Goal: Task Accomplishment & Management: Use online tool/utility

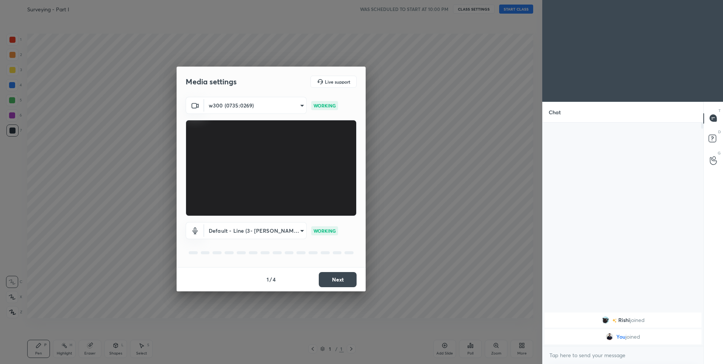
scroll to position [3, 3]
click at [344, 278] on button "Next" at bounding box center [338, 279] width 38 height 15
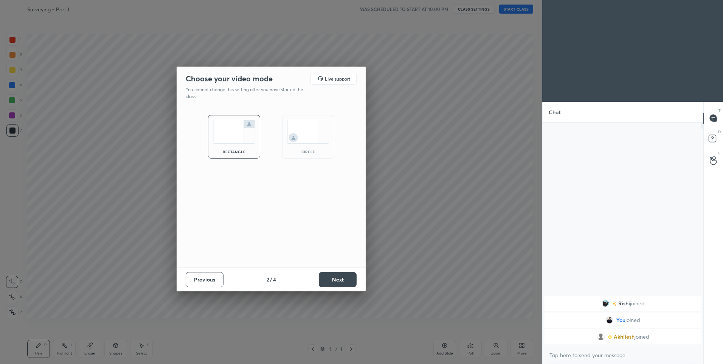
click at [344, 276] on button "Next" at bounding box center [338, 279] width 38 height 15
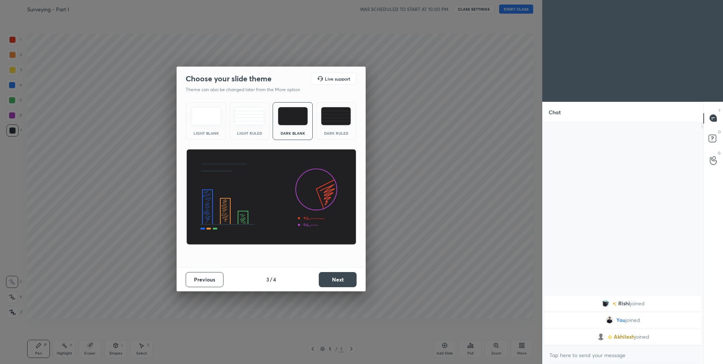
click at [344, 276] on button "Next" at bounding box center [338, 279] width 38 height 15
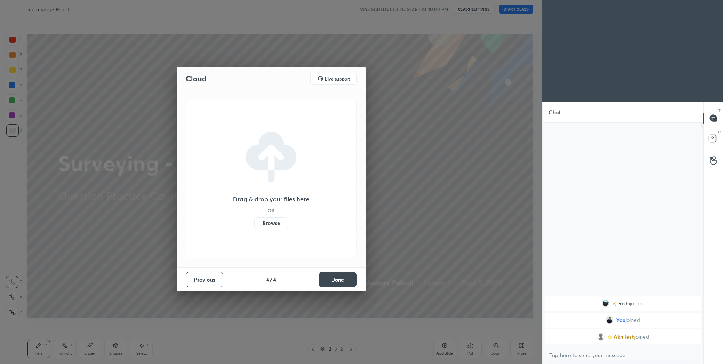
click at [275, 223] on label "Browse" at bounding box center [271, 223] width 34 height 12
click at [254, 223] on input "Browse" at bounding box center [254, 223] width 0 height 12
click at [337, 278] on button "Done" at bounding box center [338, 279] width 38 height 15
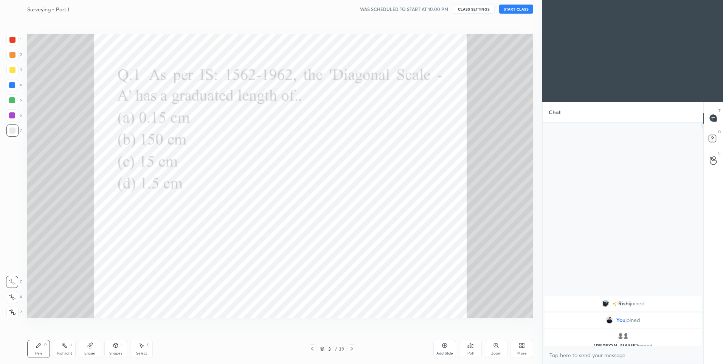
click at [314, 349] on icon at bounding box center [312, 349] width 6 height 6
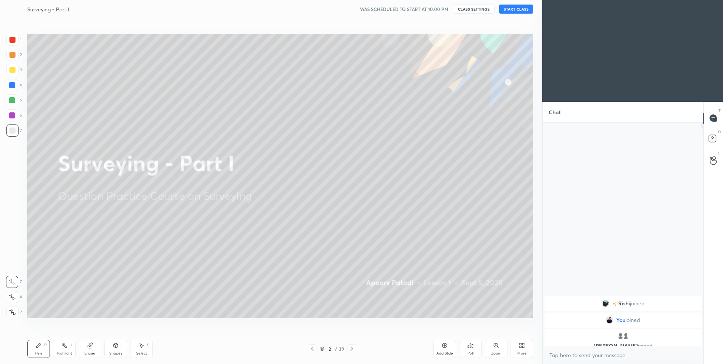
click at [516, 10] on button "START CLASS" at bounding box center [516, 9] width 34 height 9
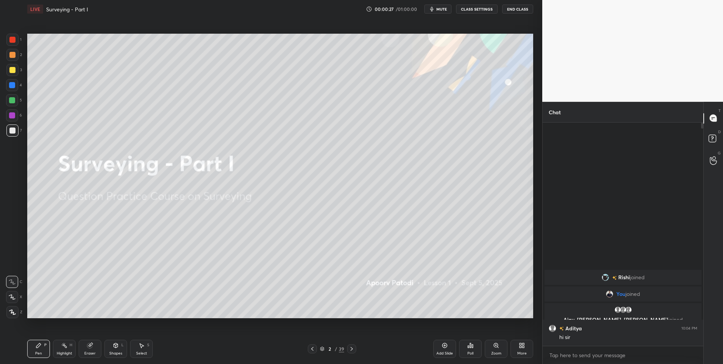
click at [11, 60] on div at bounding box center [12, 55] width 12 height 12
click at [9, 290] on div "X" at bounding box center [14, 295] width 16 height 15
click at [11, 296] on icon at bounding box center [12, 296] width 7 height 5
click at [477, 8] on button "CLASS SETTINGS" at bounding box center [477, 9] width 42 height 9
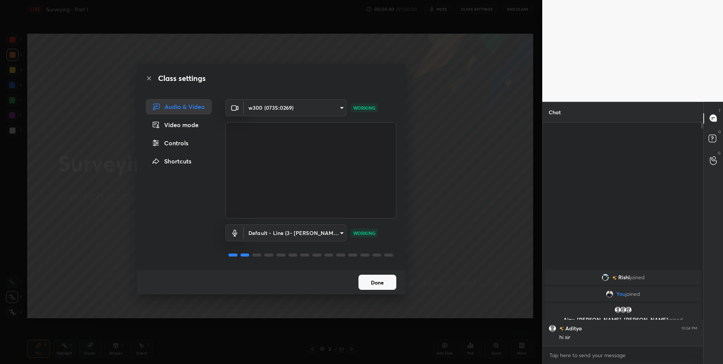
click at [381, 287] on button "Done" at bounding box center [377, 281] width 38 height 15
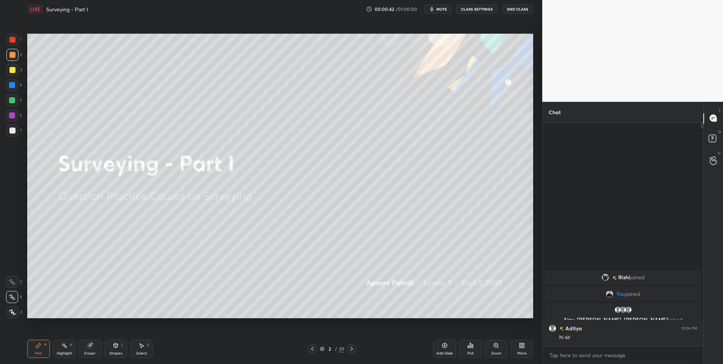
click at [12, 294] on icon at bounding box center [12, 296] width 7 height 5
click at [12, 57] on div at bounding box center [12, 55] width 6 height 6
click at [465, 7] on button "CLASS SETTINGS" at bounding box center [477, 9] width 42 height 9
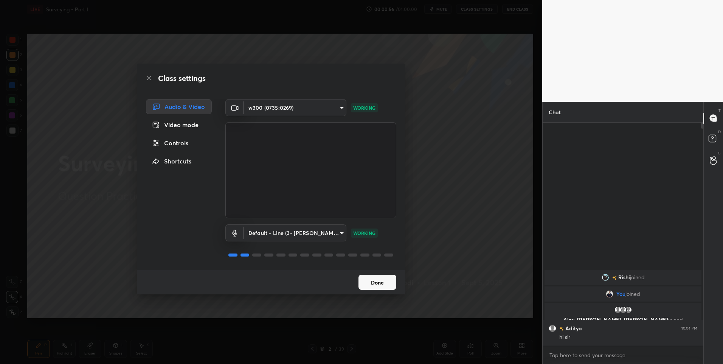
click at [367, 276] on button "Done" at bounding box center [377, 281] width 38 height 15
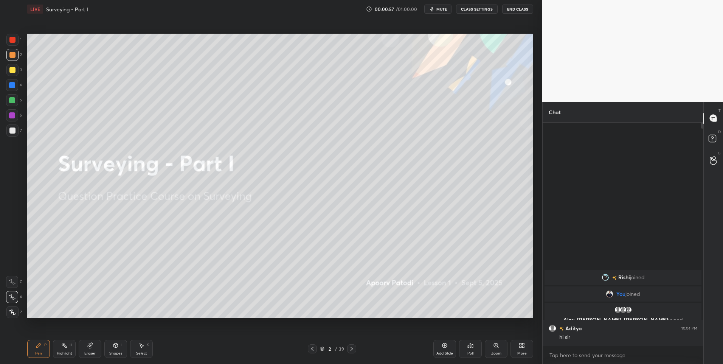
click at [14, 300] on div at bounding box center [12, 297] width 12 height 12
click at [15, 101] on div at bounding box center [12, 100] width 6 height 6
click at [354, 346] on icon at bounding box center [352, 349] width 6 height 6
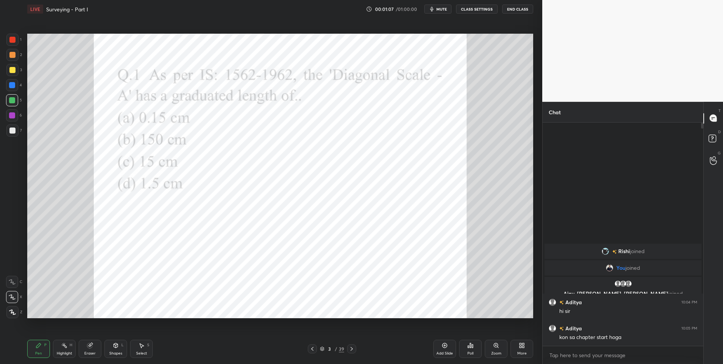
click at [12, 41] on div at bounding box center [12, 40] width 6 height 6
click at [112, 354] on div "Shapes" at bounding box center [115, 353] width 13 height 4
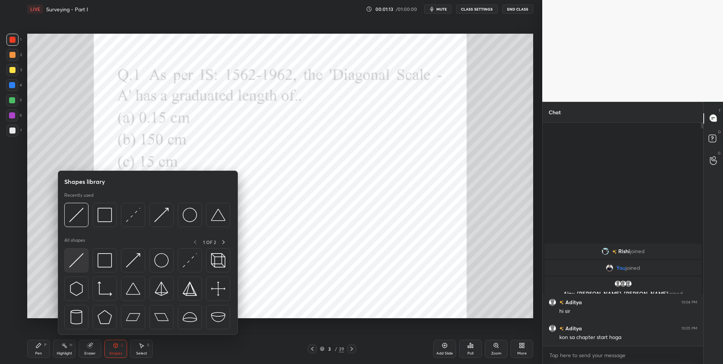
click at [78, 259] on img at bounding box center [76, 260] width 14 height 14
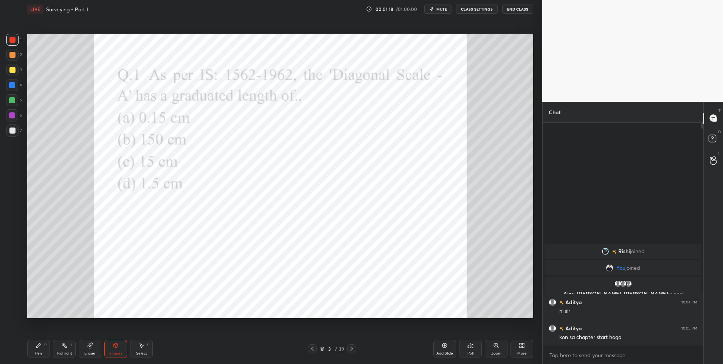
click at [471, 344] on icon at bounding box center [470, 345] width 6 height 6
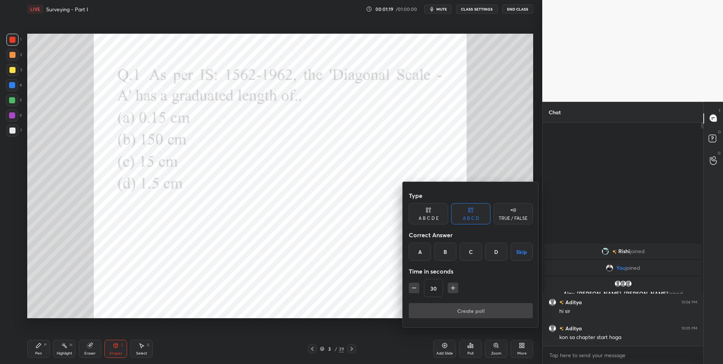
click at [437, 251] on div "B" at bounding box center [445, 251] width 22 height 18
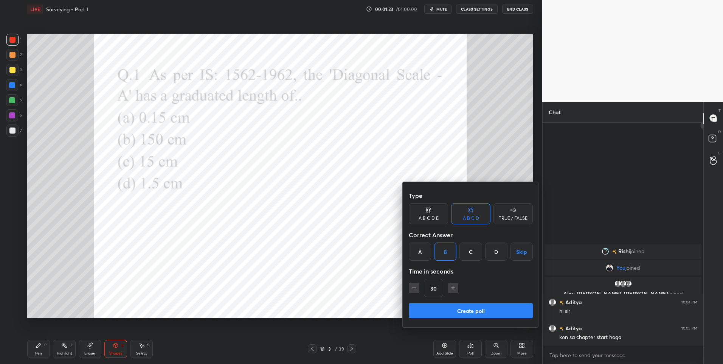
click at [469, 309] on button "Create poll" at bounding box center [471, 310] width 124 height 15
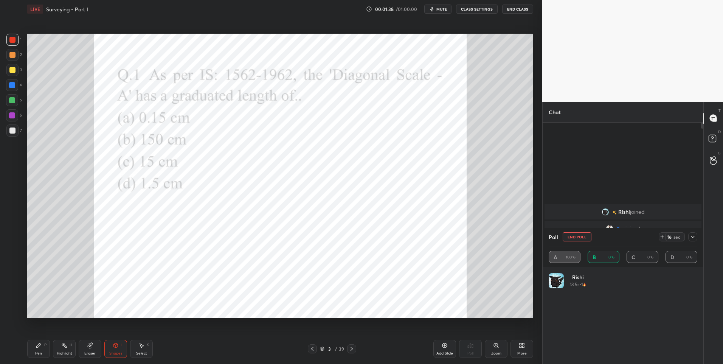
scroll to position [88, 146]
click at [692, 237] on icon at bounding box center [693, 237] width 6 height 6
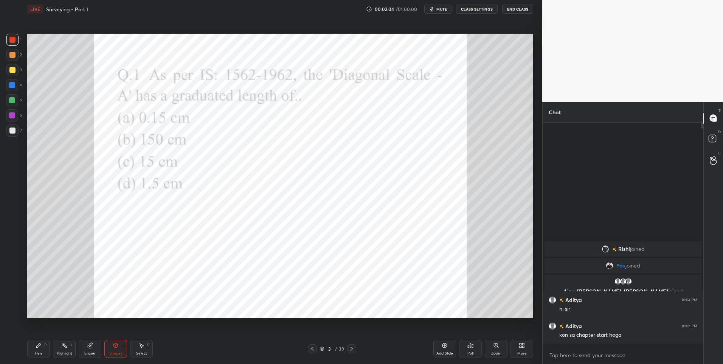
scroll to position [0, 0]
click at [354, 346] on icon at bounding box center [352, 349] width 6 height 6
click at [37, 352] on div "Pen" at bounding box center [38, 353] width 7 height 4
click at [313, 348] on icon at bounding box center [312, 349] width 6 height 6
click at [350, 349] on icon at bounding box center [352, 349] width 6 height 6
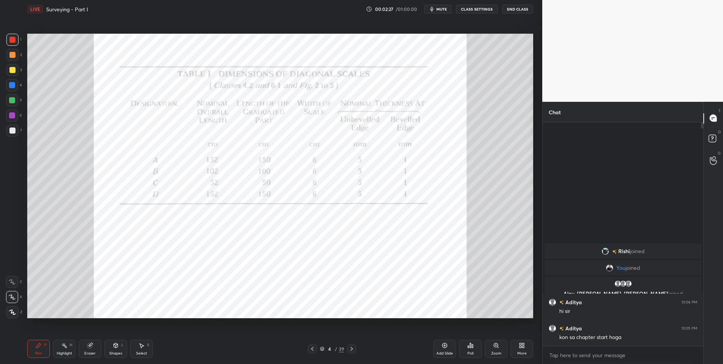
click at [350, 350] on icon at bounding box center [352, 349] width 6 height 6
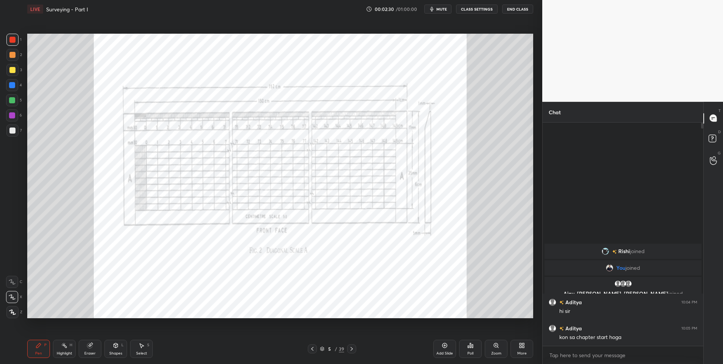
click at [59, 350] on div "Highlight H" at bounding box center [64, 349] width 23 height 18
click at [352, 348] on icon at bounding box center [352, 349] width 6 height 6
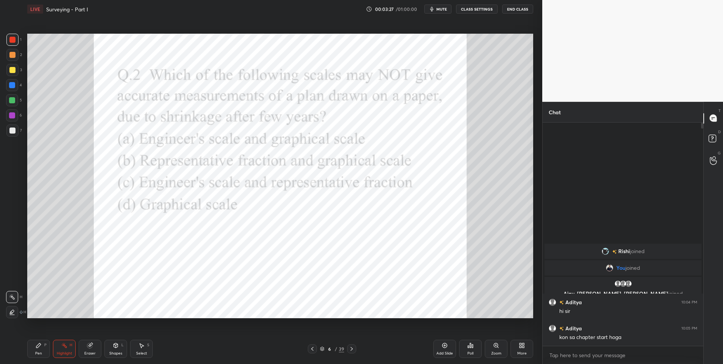
click at [311, 348] on icon at bounding box center [312, 349] width 6 height 6
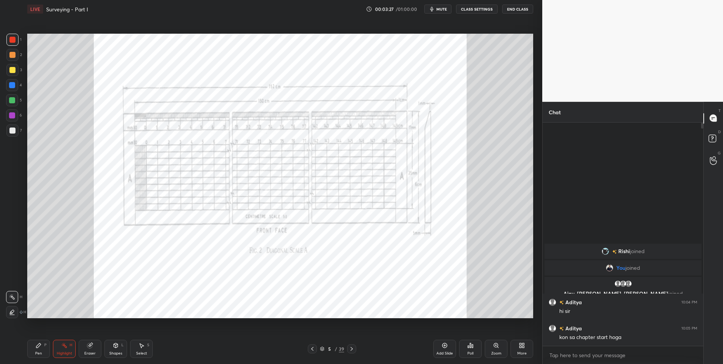
click at [311, 351] on icon at bounding box center [312, 349] width 6 height 6
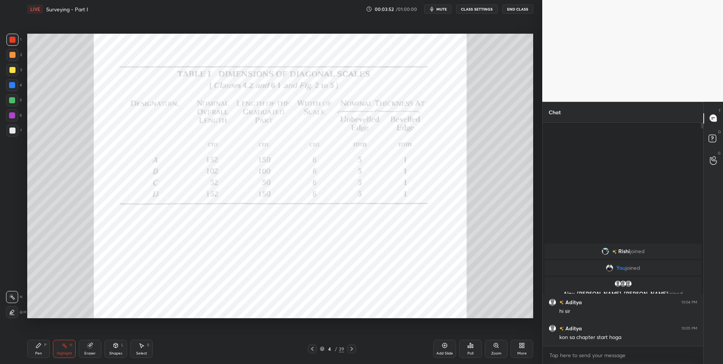
click at [352, 347] on icon at bounding box center [352, 349] width 6 height 6
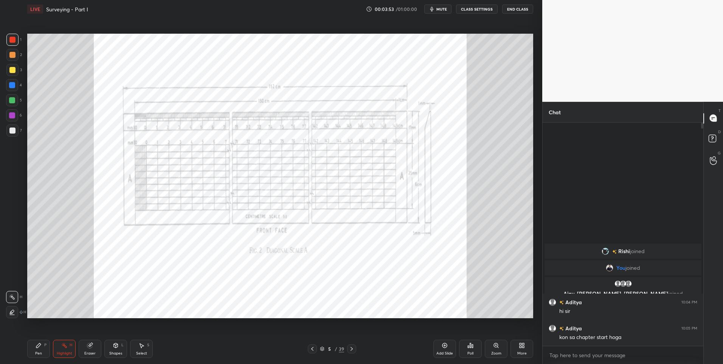
click at [353, 347] on icon at bounding box center [352, 349] width 6 height 6
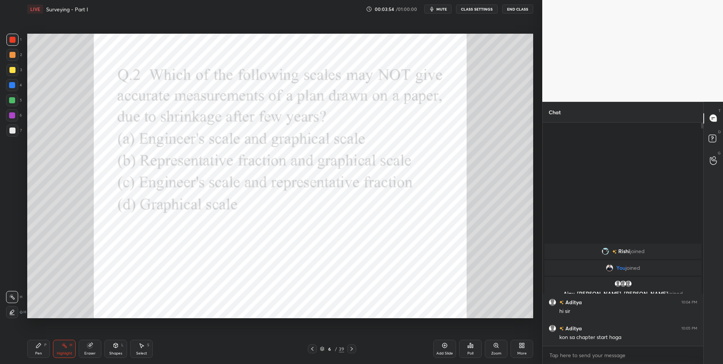
click at [42, 355] on div "Pen P" at bounding box center [38, 349] width 23 height 18
click at [470, 345] on icon at bounding box center [470, 345] width 1 height 5
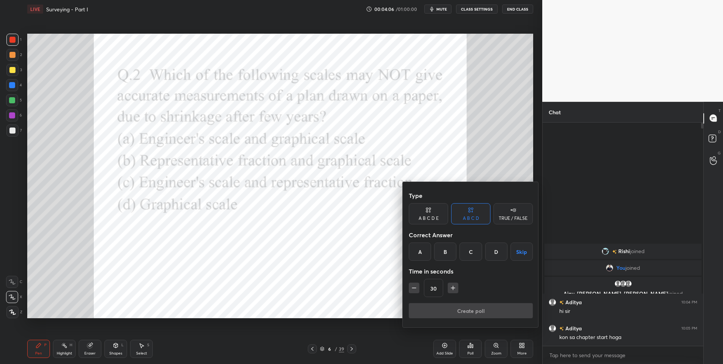
click at [468, 253] on div "C" at bounding box center [470, 251] width 22 height 18
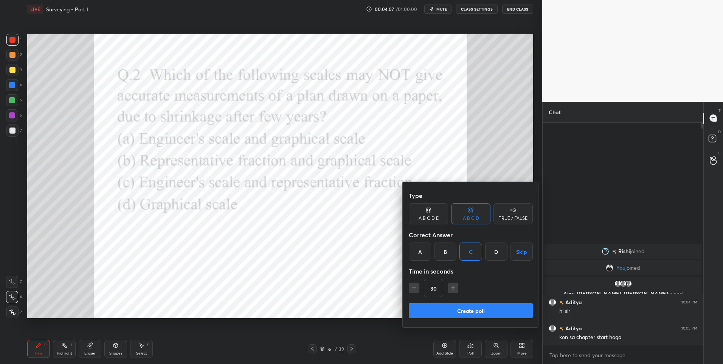
click at [454, 307] on button "Create poll" at bounding box center [471, 310] width 124 height 15
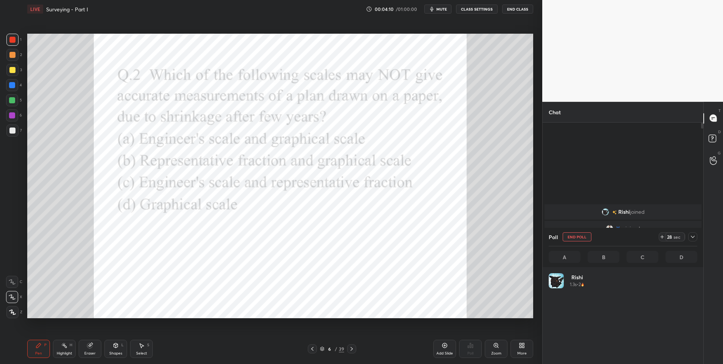
scroll to position [88, 146]
click at [692, 236] on icon at bounding box center [693, 237] width 6 height 6
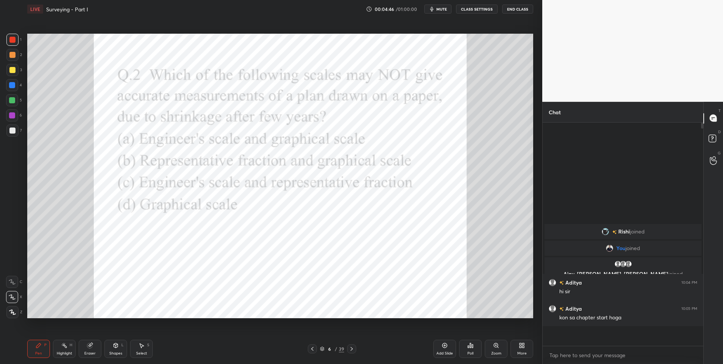
scroll to position [3, 3]
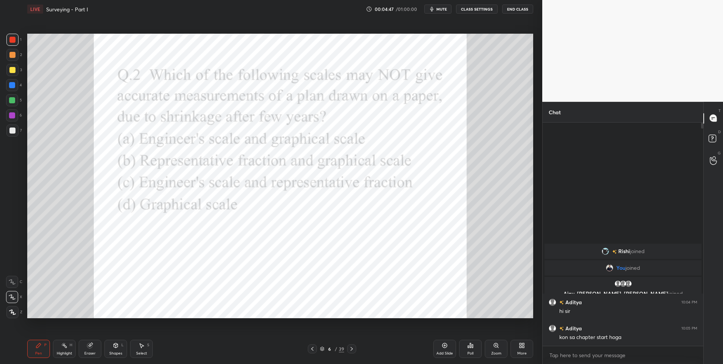
click at [117, 347] on icon at bounding box center [116, 345] width 4 height 5
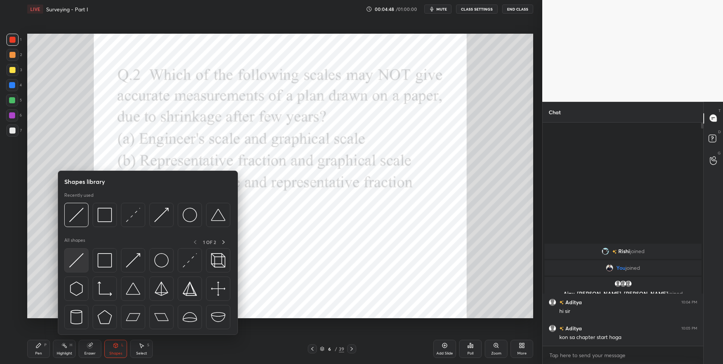
click at [78, 257] on img at bounding box center [76, 260] width 14 height 14
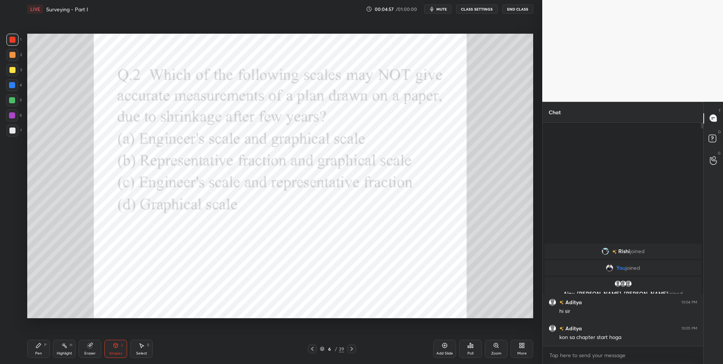
click at [68, 352] on div "Highlight" at bounding box center [65, 353] width 16 height 4
click at [349, 348] on icon at bounding box center [352, 349] width 6 height 6
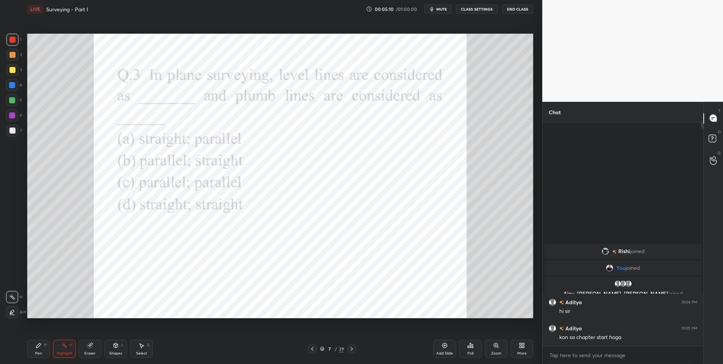
click at [34, 352] on div "Pen P" at bounding box center [38, 349] width 23 height 18
click at [476, 344] on div "Poll" at bounding box center [470, 349] width 23 height 18
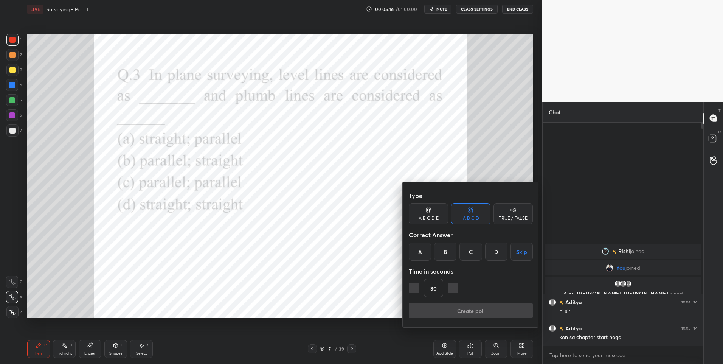
click at [416, 254] on div "A" at bounding box center [420, 251] width 22 height 18
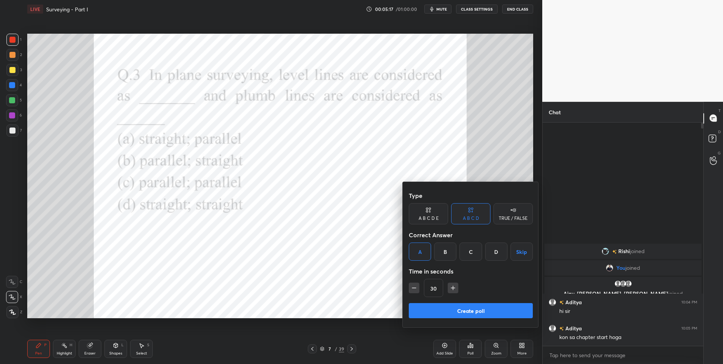
click at [456, 304] on button "Create poll" at bounding box center [471, 310] width 124 height 15
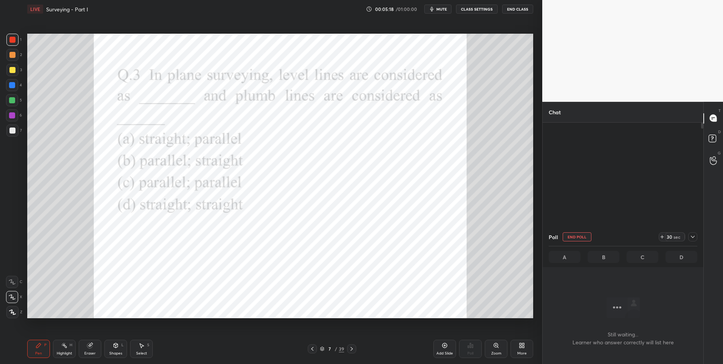
scroll to position [200, 158]
click at [447, 12] on button "mute" at bounding box center [437, 9] width 27 height 9
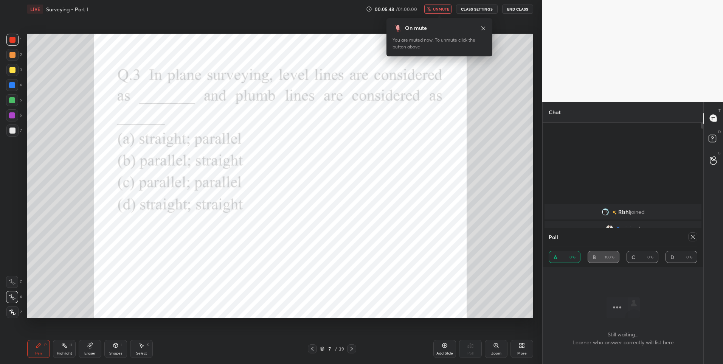
click at [445, 9] on span "unmute" at bounding box center [441, 8] width 16 height 5
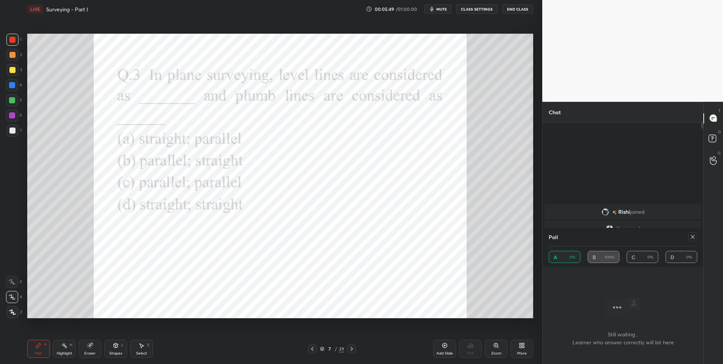
click at [12, 84] on div at bounding box center [12, 85] width 6 height 6
click at [692, 238] on icon at bounding box center [693, 237] width 6 height 6
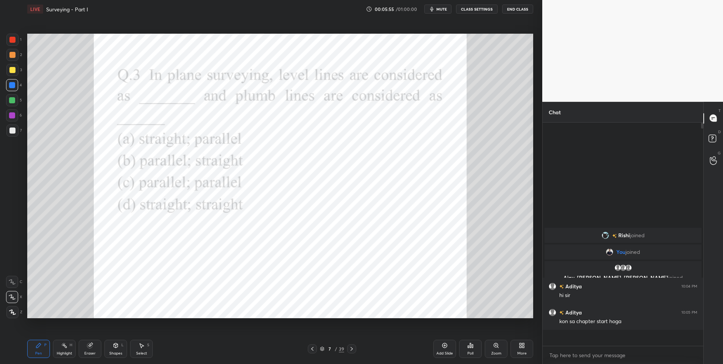
scroll to position [239, 158]
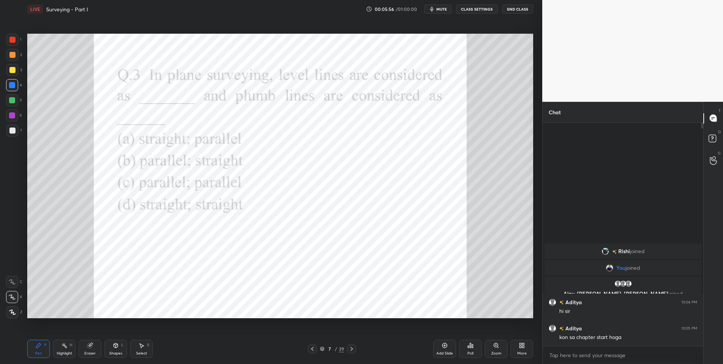
click at [67, 347] on div "Highlight H" at bounding box center [64, 349] width 23 height 18
click at [36, 346] on icon at bounding box center [39, 345] width 6 height 6
click at [144, 348] on div "Select S" at bounding box center [141, 349] width 23 height 18
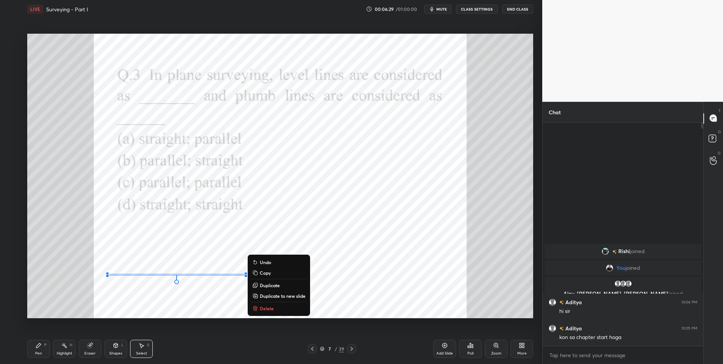
click at [118, 346] on icon at bounding box center [116, 345] width 4 height 5
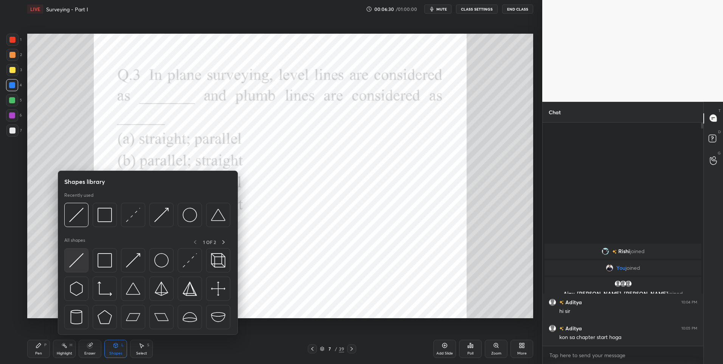
click at [71, 263] on img at bounding box center [76, 260] width 14 height 14
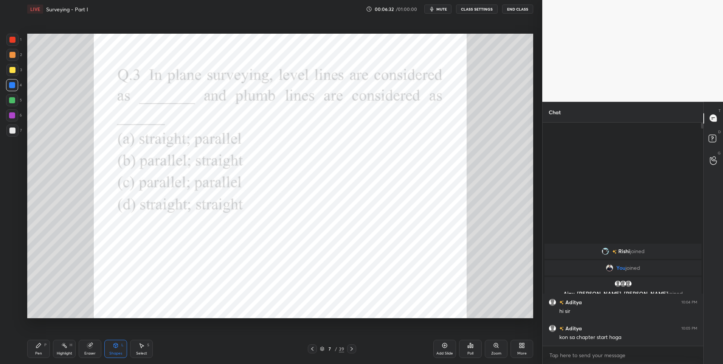
click at [36, 351] on div "Pen" at bounding box center [38, 353] width 7 height 4
click at [65, 347] on rect at bounding box center [65, 346] width 4 height 4
click at [116, 351] on div "Shapes" at bounding box center [115, 353] width 13 height 4
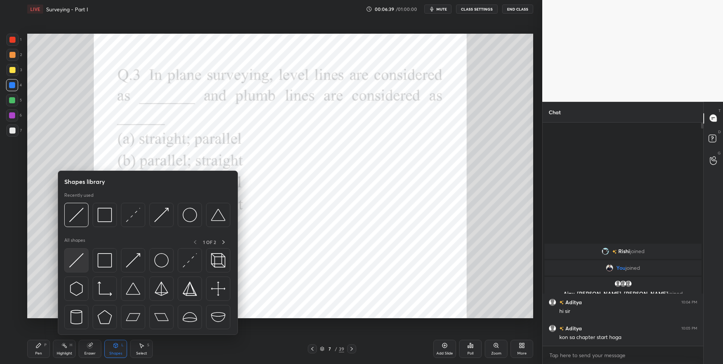
click at [69, 262] on img at bounding box center [76, 260] width 14 height 14
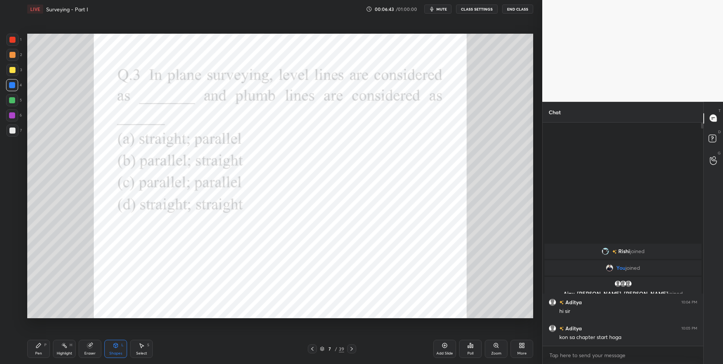
click at [37, 352] on div "Pen" at bounding box center [38, 353] width 7 height 4
click at [21, 116] on div "6" at bounding box center [14, 115] width 16 height 12
click at [148, 346] on div "S" at bounding box center [148, 345] width 2 height 4
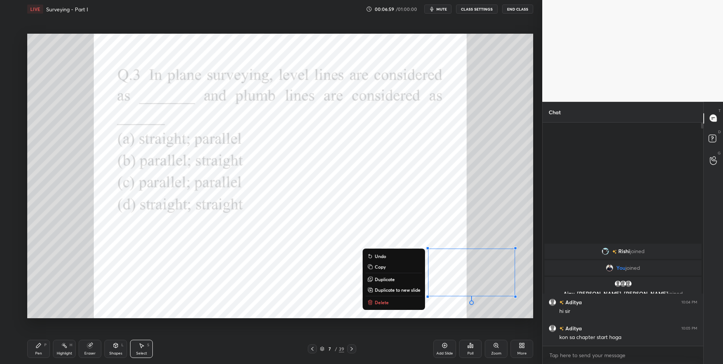
click at [39, 353] on div "Pen" at bounding box center [38, 353] width 7 height 4
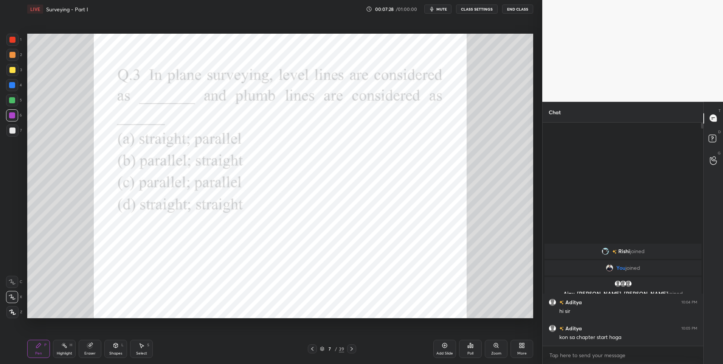
click at [352, 349] on icon at bounding box center [352, 349] width 6 height 6
click at [474, 345] on div "Poll" at bounding box center [470, 349] width 23 height 18
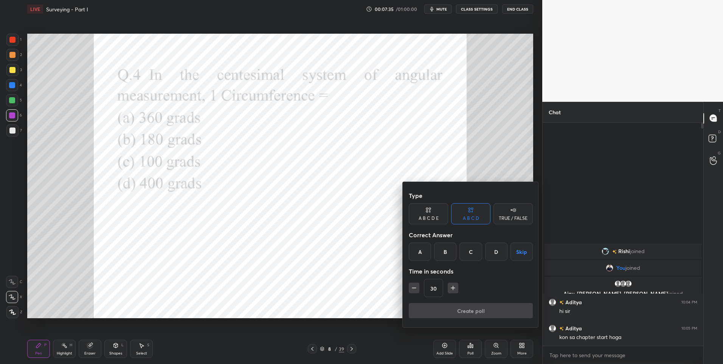
click at [493, 254] on div "D" at bounding box center [496, 251] width 22 height 18
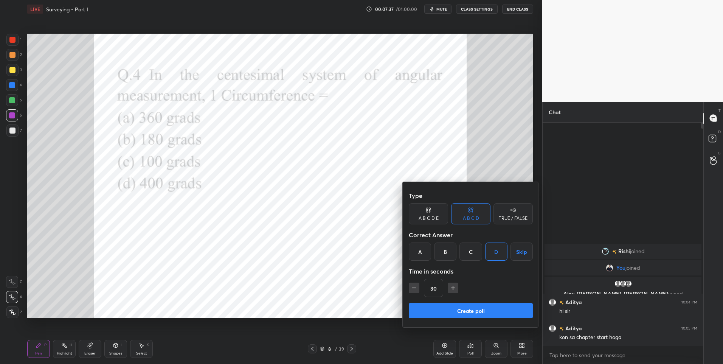
click at [457, 306] on button "Create poll" at bounding box center [471, 310] width 124 height 15
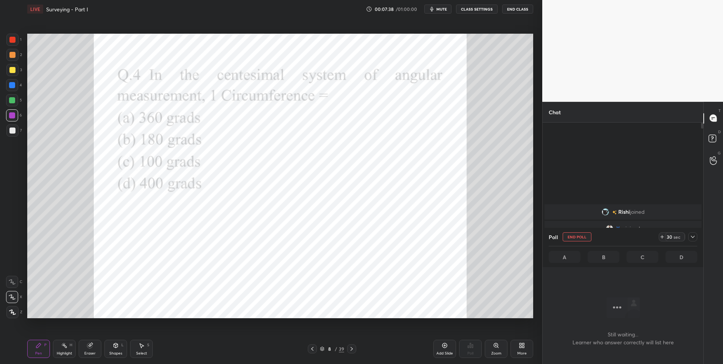
scroll to position [200, 158]
click at [12, 44] on div at bounding box center [12, 40] width 12 height 12
click at [695, 236] on icon at bounding box center [693, 237] width 6 height 6
type textarea "x"
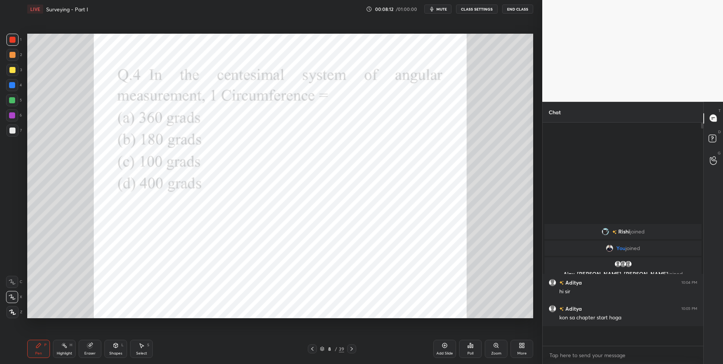
scroll to position [3, 3]
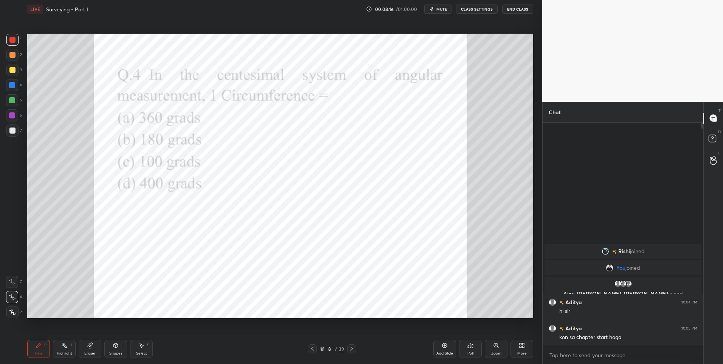
click at [349, 350] on icon at bounding box center [352, 349] width 6 height 6
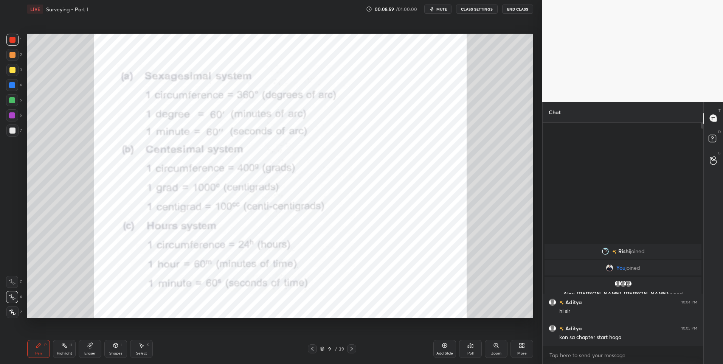
click at [352, 347] on icon at bounding box center [352, 349] width 6 height 6
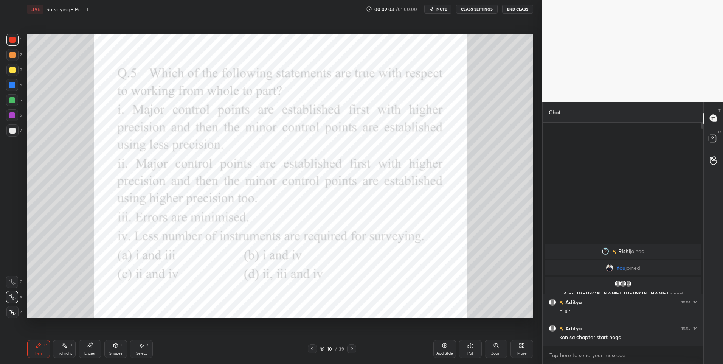
click at [472, 347] on icon at bounding box center [472, 345] width 1 height 3
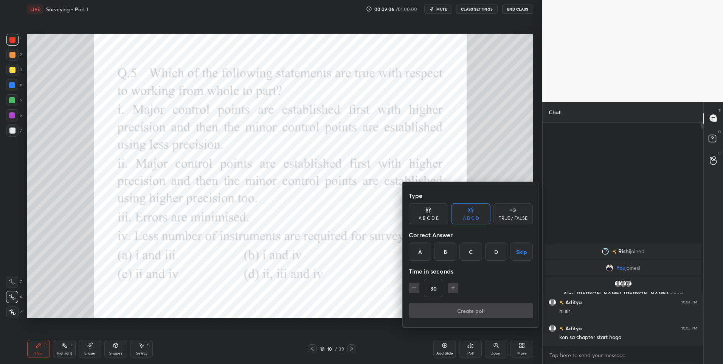
click at [422, 251] on div "A" at bounding box center [420, 251] width 22 height 18
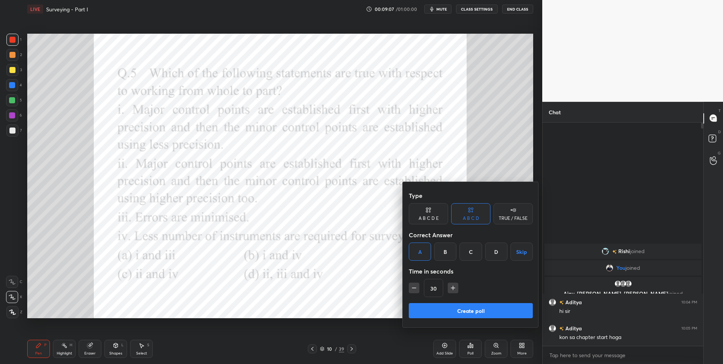
click at [449, 286] on icon "button" at bounding box center [453, 288] width 8 height 8
type input "45"
click at [453, 308] on button "Create poll" at bounding box center [471, 310] width 124 height 15
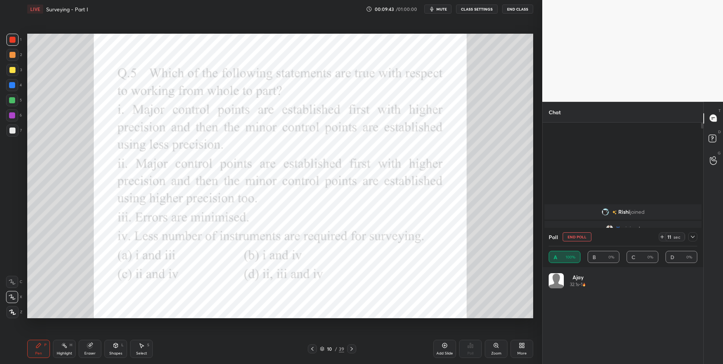
scroll to position [88, 146]
click at [692, 237] on icon at bounding box center [693, 237] width 6 height 6
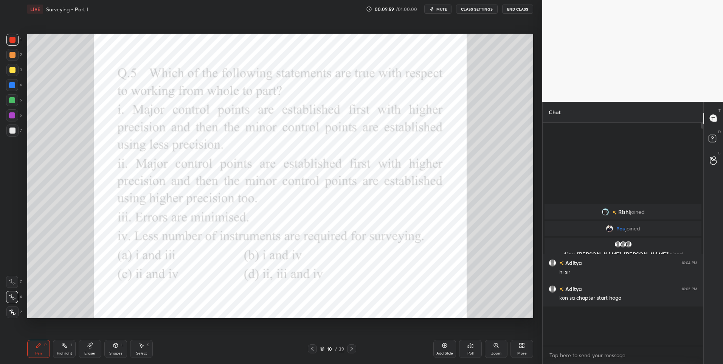
scroll to position [237, 158]
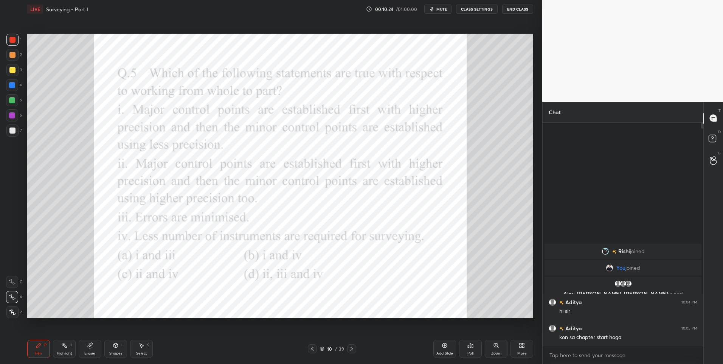
click at [11, 102] on div at bounding box center [12, 100] width 6 height 6
click at [61, 350] on div "Highlight H" at bounding box center [64, 349] width 23 height 18
click at [37, 349] on div "Pen P" at bounding box center [38, 349] width 23 height 18
click at [349, 348] on icon at bounding box center [352, 349] width 6 height 6
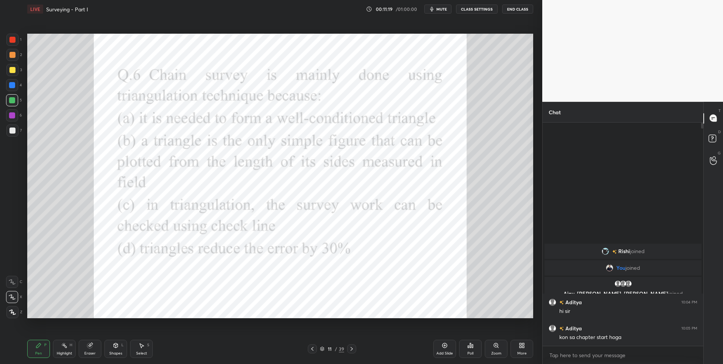
click at [478, 344] on div "Poll" at bounding box center [470, 349] width 23 height 18
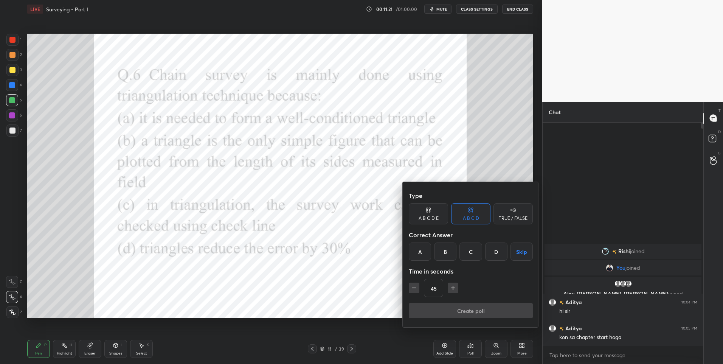
click at [441, 251] on div "B" at bounding box center [445, 251] width 22 height 18
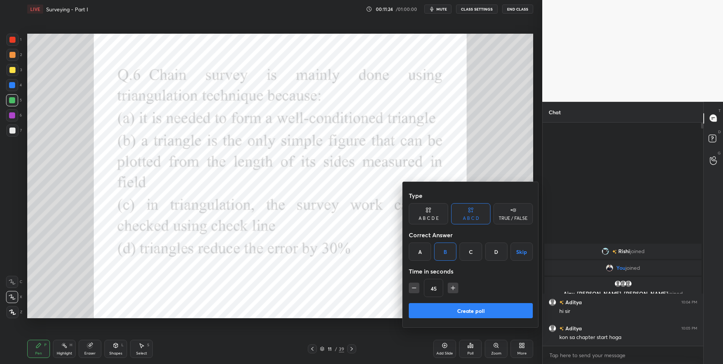
click at [464, 309] on button "Create poll" at bounding box center [471, 310] width 124 height 15
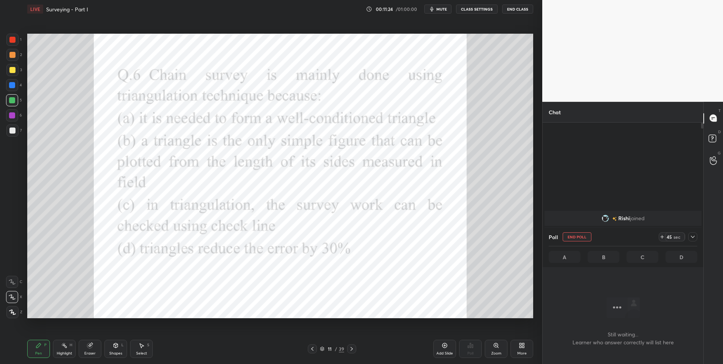
scroll to position [200, 158]
click at [693, 234] on icon at bounding box center [693, 237] width 6 height 6
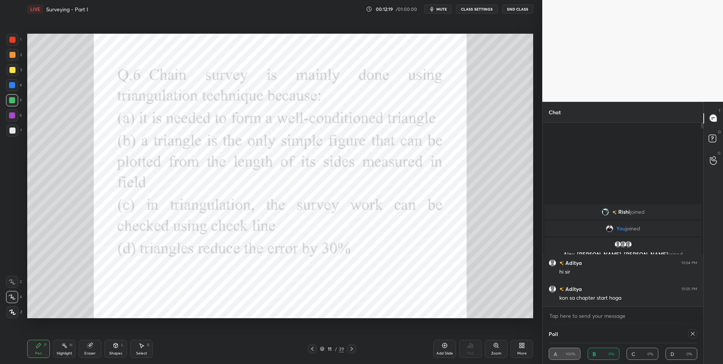
click at [15, 41] on div at bounding box center [12, 40] width 6 height 6
click at [692, 335] on icon at bounding box center [693, 333] width 6 height 6
type textarea "x"
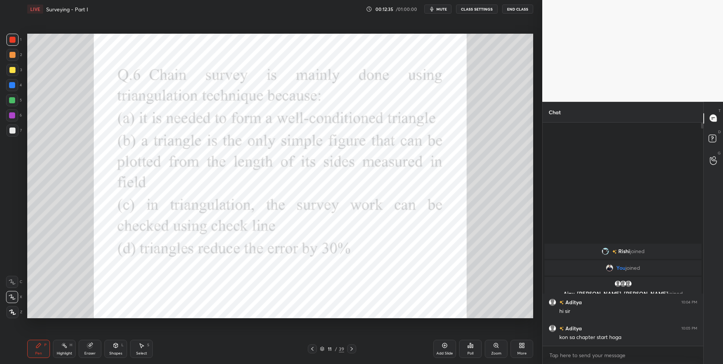
scroll to position [3, 3]
click at [114, 352] on div "Shapes" at bounding box center [115, 353] width 13 height 4
click at [98, 353] on div "Eraser" at bounding box center [90, 349] width 23 height 18
click at [8, 296] on div at bounding box center [12, 297] width 12 height 12
click at [30, 345] on div "Pen P" at bounding box center [38, 349] width 23 height 18
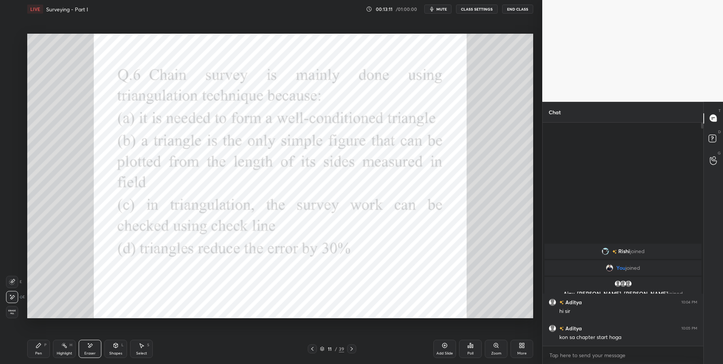
click at [34, 346] on div "Pen P" at bounding box center [38, 349] width 23 height 18
click at [350, 350] on icon at bounding box center [352, 349] width 6 height 6
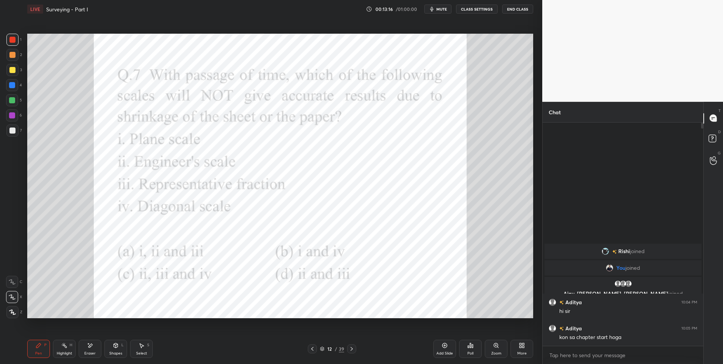
click at [476, 344] on div "Poll" at bounding box center [470, 349] width 23 height 18
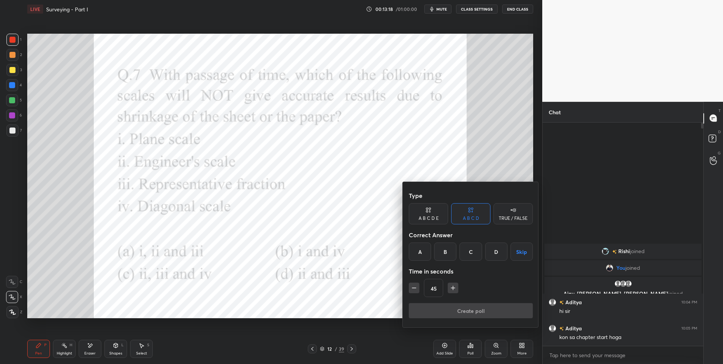
click at [490, 251] on div "D" at bounding box center [496, 251] width 22 height 18
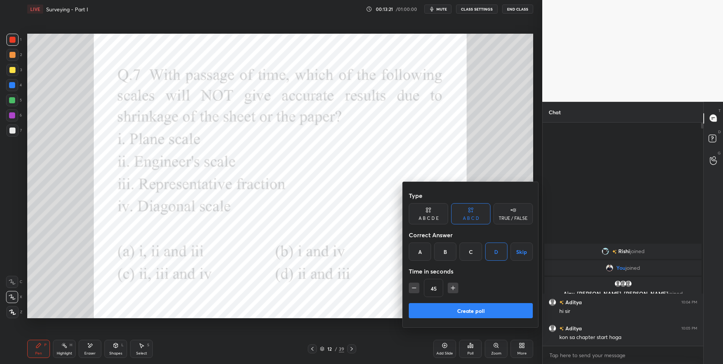
click at [412, 288] on icon "button" at bounding box center [414, 288] width 8 height 8
type input "30"
click at [444, 308] on button "Create poll" at bounding box center [471, 310] width 124 height 15
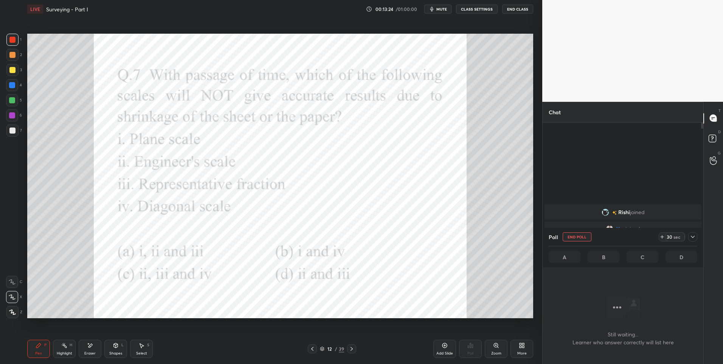
scroll to position [200, 158]
click at [443, 10] on span "mute" at bounding box center [441, 8] width 11 height 5
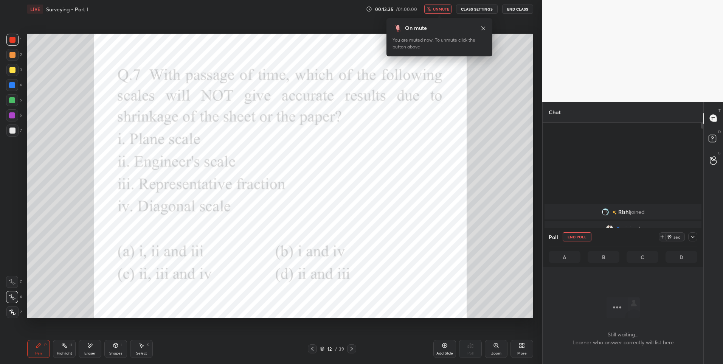
click at [13, 115] on div at bounding box center [12, 115] width 6 height 6
click at [14, 39] on div at bounding box center [12, 40] width 6 height 6
click at [441, 6] on span "unmute" at bounding box center [441, 8] width 16 height 5
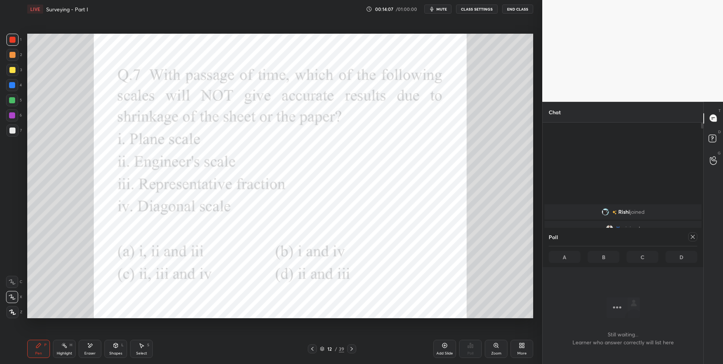
click at [695, 236] on icon at bounding box center [693, 237] width 6 height 6
type textarea "x"
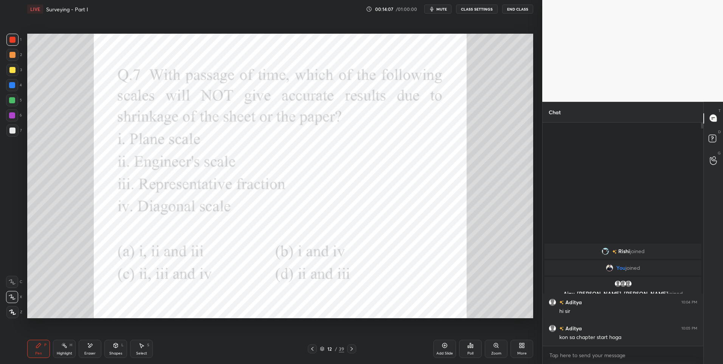
scroll to position [239, 158]
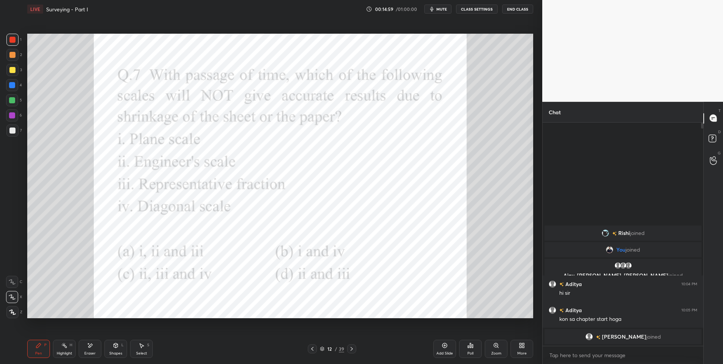
click at [352, 349] on icon at bounding box center [351, 349] width 2 height 4
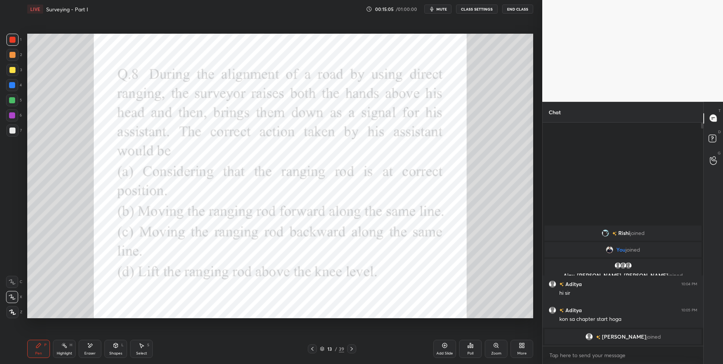
click at [468, 346] on icon at bounding box center [468, 347] width 1 height 2
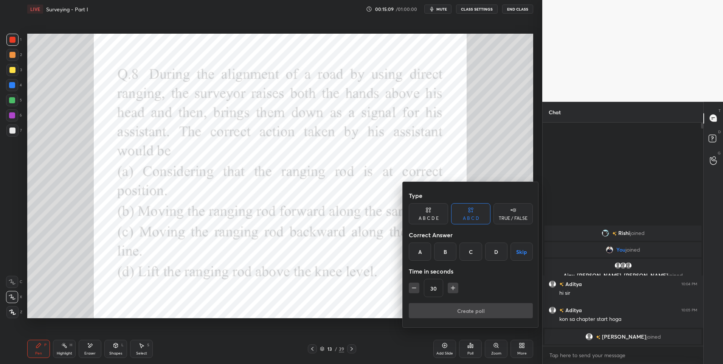
click at [418, 249] on div "A" at bounding box center [420, 251] width 22 height 18
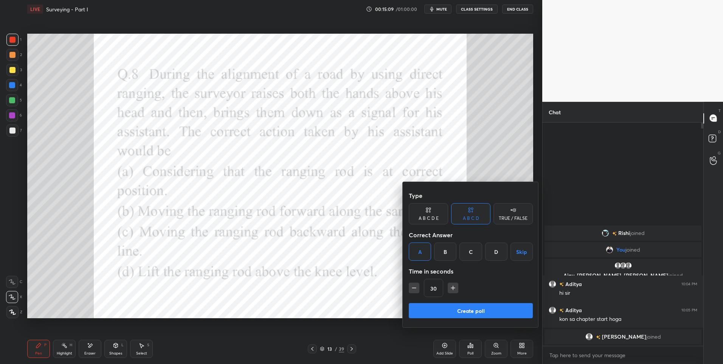
click at [452, 286] on icon "button" at bounding box center [453, 288] width 8 height 8
type input "45"
click at [451, 309] on button "Create poll" at bounding box center [471, 310] width 124 height 15
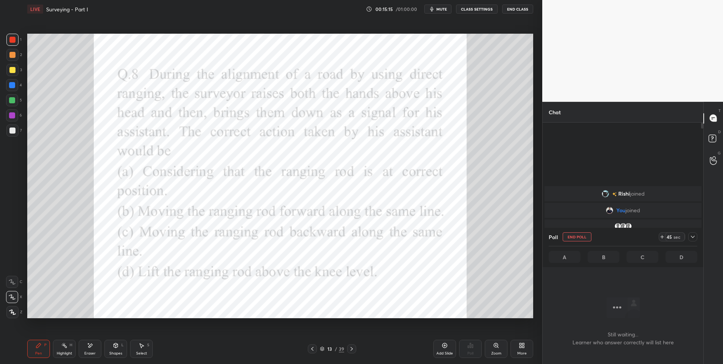
scroll to position [200, 158]
click at [692, 236] on icon at bounding box center [693, 237] width 6 height 6
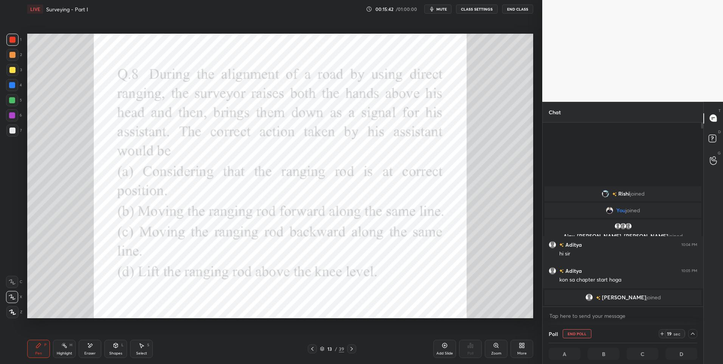
click at [692, 334] on icon at bounding box center [693, 333] width 6 height 6
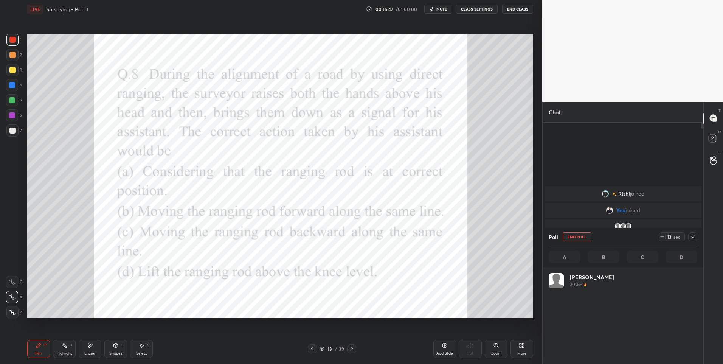
scroll to position [88, 146]
click at [694, 239] on icon at bounding box center [693, 237] width 6 height 6
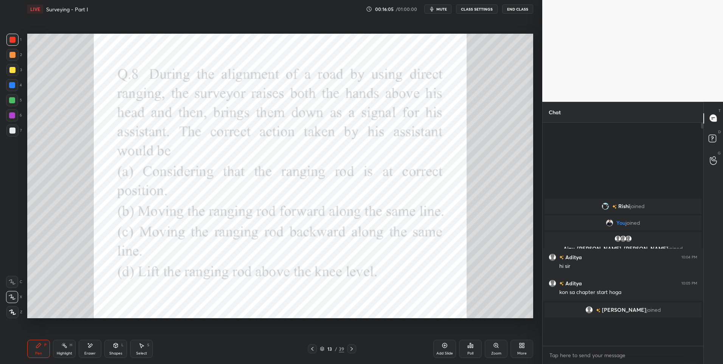
scroll to position [237, 158]
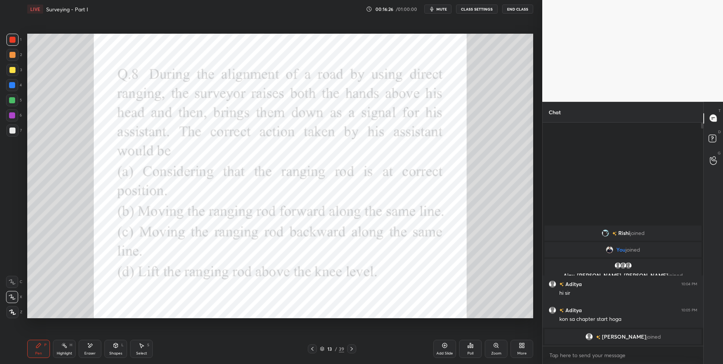
click at [134, 349] on div "Select S" at bounding box center [141, 349] width 23 height 18
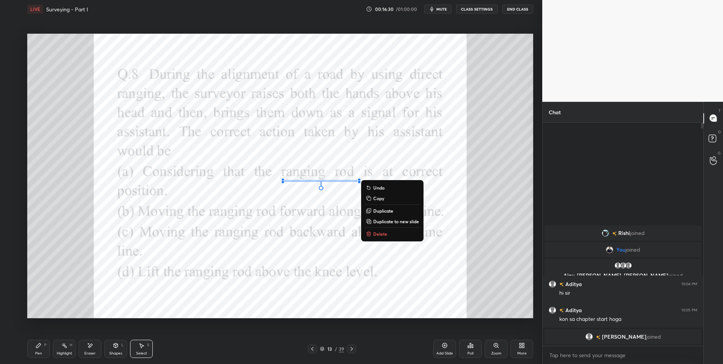
click at [352, 346] on icon at bounding box center [352, 349] width 6 height 6
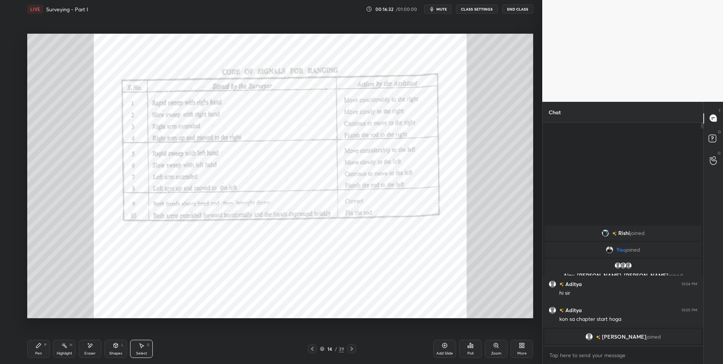
click at [493, 345] on div "Zoom" at bounding box center [496, 349] width 23 height 18
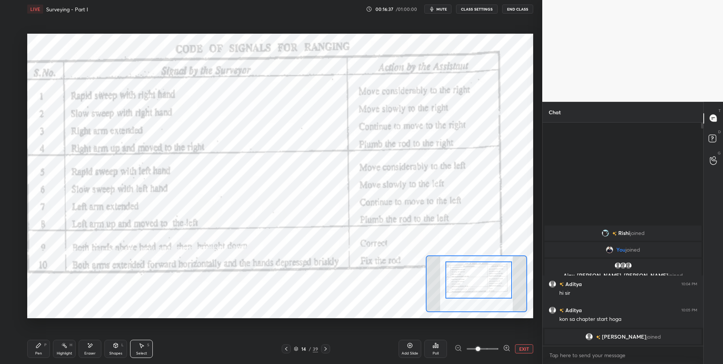
click at [60, 349] on div "Highlight H" at bounding box center [64, 349] width 23 height 18
click at [11, 113] on div at bounding box center [12, 115] width 6 height 6
click at [323, 347] on icon at bounding box center [326, 349] width 6 height 6
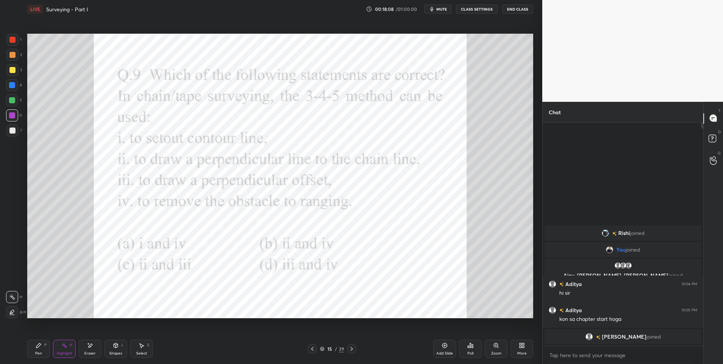
click at [47, 348] on div "Pen P" at bounding box center [38, 349] width 23 height 18
click at [469, 344] on icon at bounding box center [470, 345] width 6 height 6
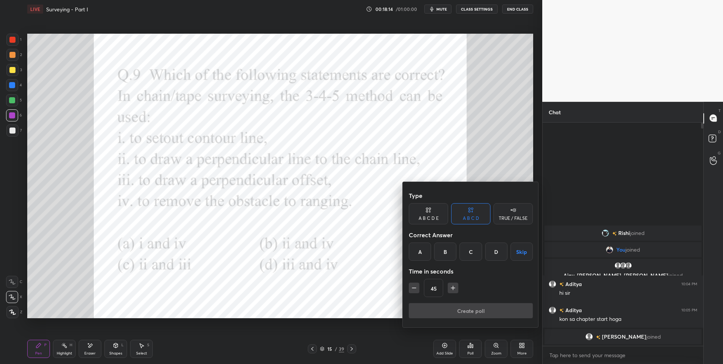
click at [470, 251] on div "C" at bounding box center [470, 251] width 22 height 18
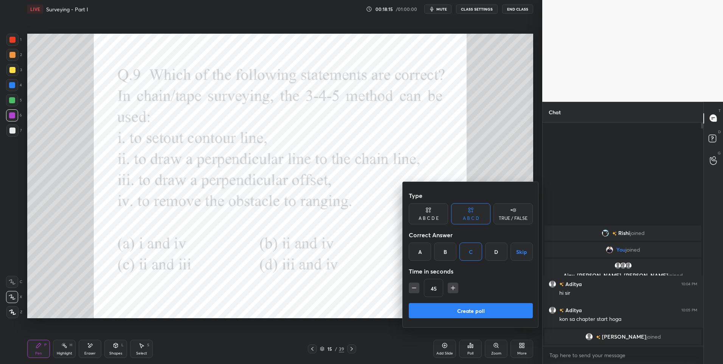
click at [459, 308] on button "Create poll" at bounding box center [471, 310] width 124 height 15
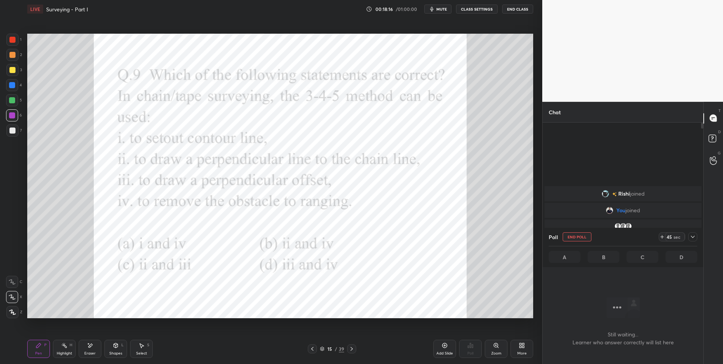
scroll to position [200, 158]
click at [15, 82] on div at bounding box center [12, 85] width 12 height 12
click at [695, 236] on icon at bounding box center [693, 237] width 6 height 6
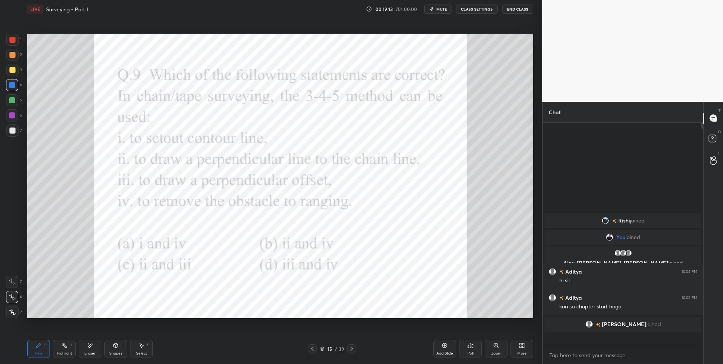
scroll to position [3, 3]
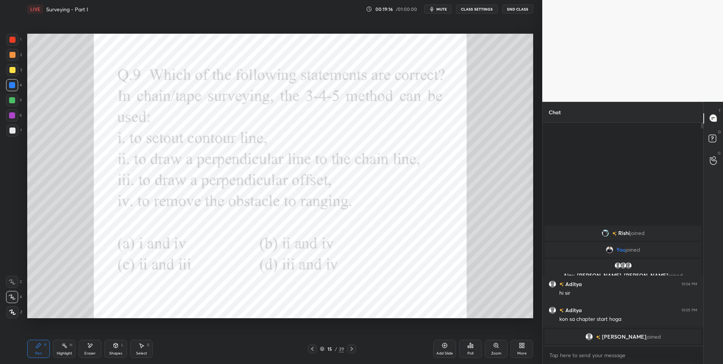
click at [14, 40] on div at bounding box center [12, 40] width 6 height 6
click at [115, 349] on div "Shapes L" at bounding box center [115, 349] width 23 height 18
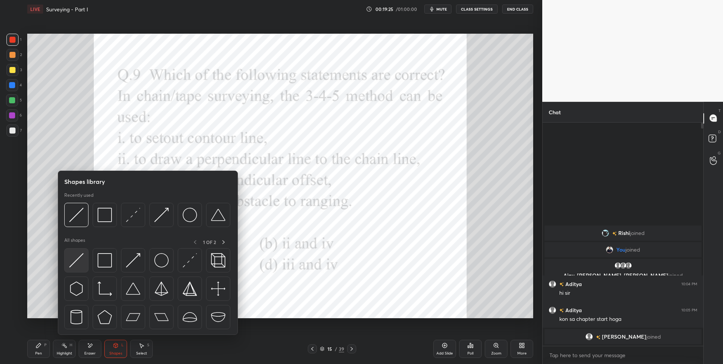
click at [79, 264] on img at bounding box center [76, 260] width 14 height 14
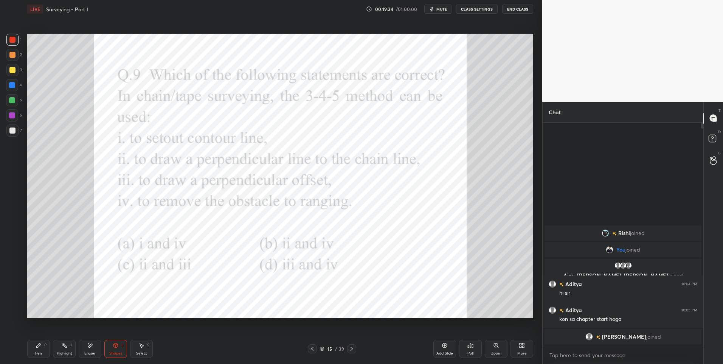
click at [35, 349] on div "Pen P" at bounding box center [38, 349] width 23 height 18
click at [68, 347] on div "Highlight H" at bounding box center [64, 349] width 23 height 18
click at [36, 352] on div "Pen" at bounding box center [38, 353] width 7 height 4
click at [86, 349] on div "Eraser" at bounding box center [90, 349] width 23 height 18
click at [37, 348] on icon at bounding box center [39, 345] width 6 height 6
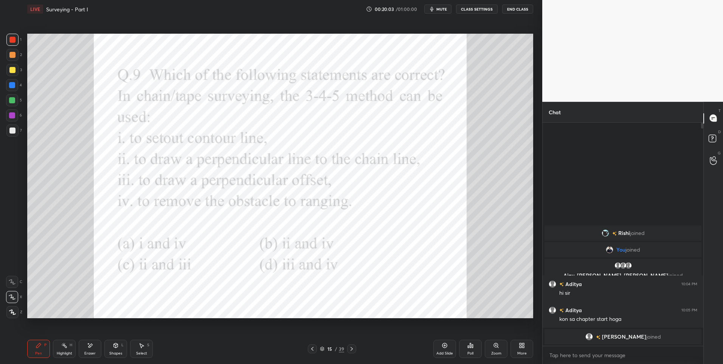
click at [350, 348] on icon at bounding box center [352, 349] width 6 height 6
click at [475, 346] on div "Poll" at bounding box center [470, 349] width 23 height 18
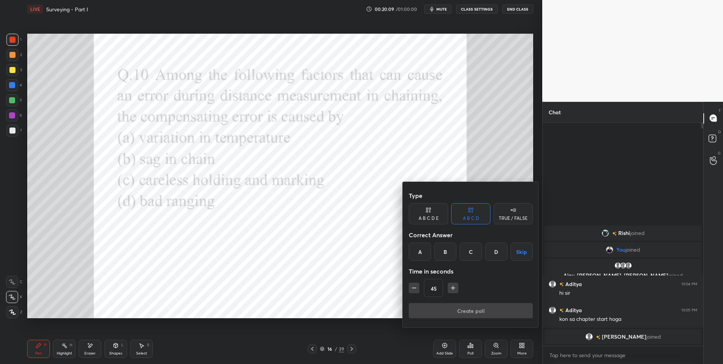
click at [474, 248] on div "C" at bounding box center [470, 251] width 22 height 18
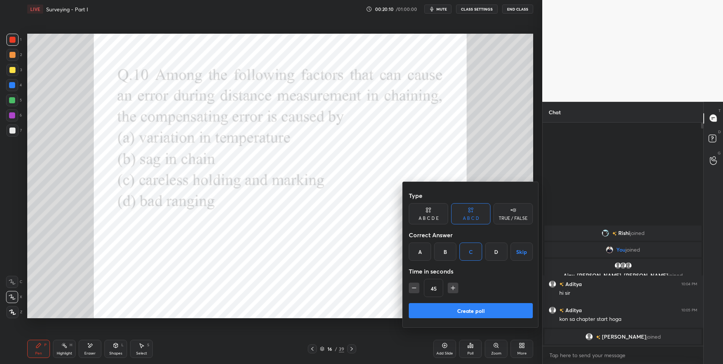
click at [463, 309] on button "Create poll" at bounding box center [471, 310] width 124 height 15
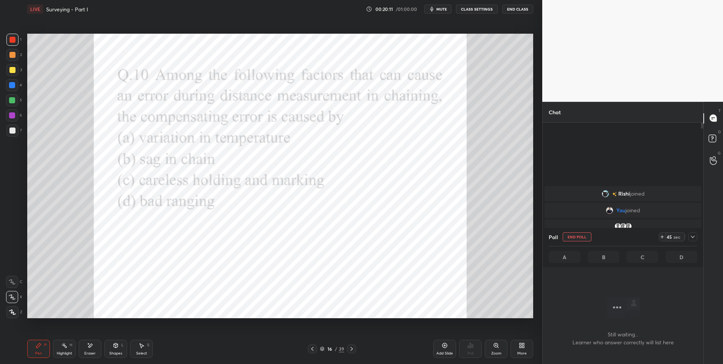
scroll to position [200, 158]
click at [12, 113] on div at bounding box center [12, 115] width 6 height 6
click at [694, 234] on icon at bounding box center [693, 237] width 6 height 6
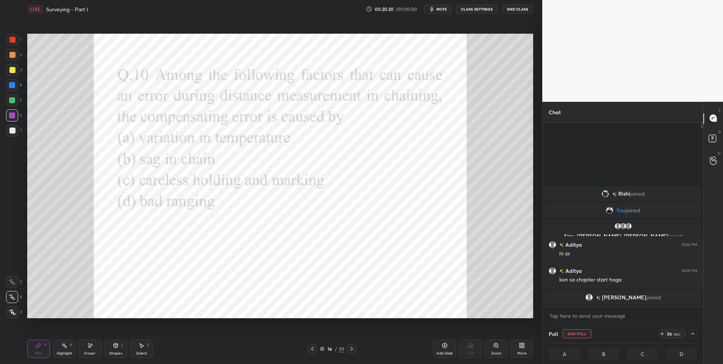
click at [692, 332] on icon at bounding box center [693, 333] width 6 height 6
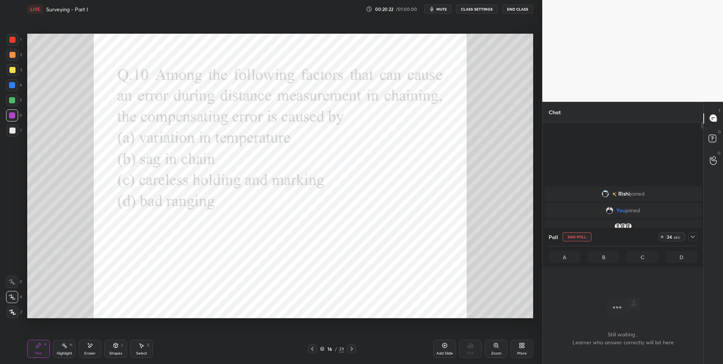
click at [442, 8] on span "mute" at bounding box center [441, 8] width 11 height 5
click at [445, 8] on span "unmute" at bounding box center [441, 8] width 16 height 5
click at [690, 236] on icon at bounding box center [693, 237] width 6 height 6
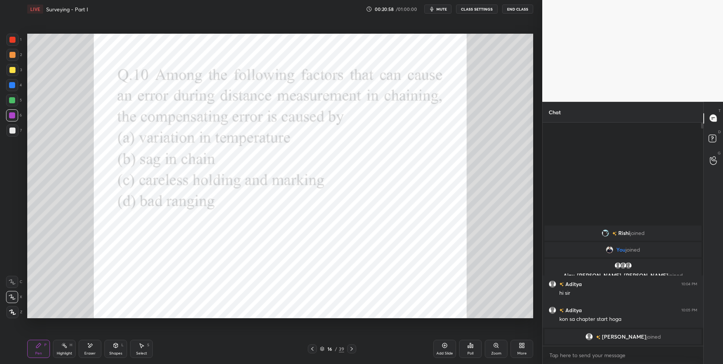
scroll to position [3, 3]
click at [342, 347] on div "39" at bounding box center [341, 348] width 5 height 7
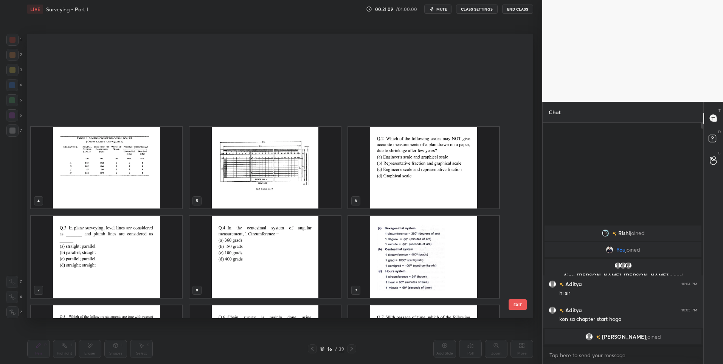
scroll to position [282, 502]
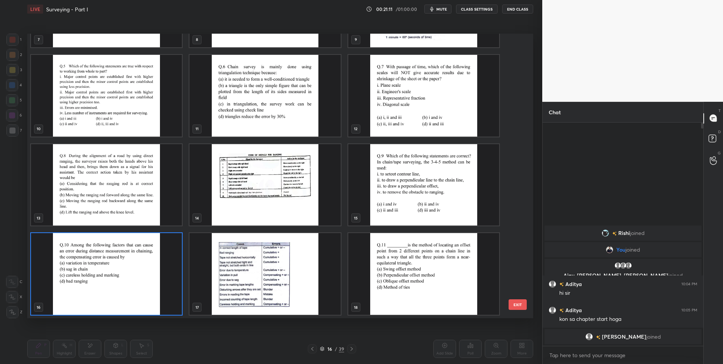
click at [137, 265] on img "grid" at bounding box center [106, 274] width 151 height 82
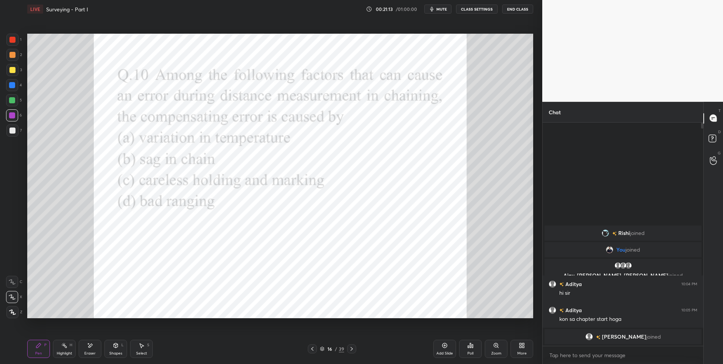
click at [14, 41] on div at bounding box center [12, 40] width 6 height 6
click at [349, 347] on icon at bounding box center [352, 349] width 6 height 6
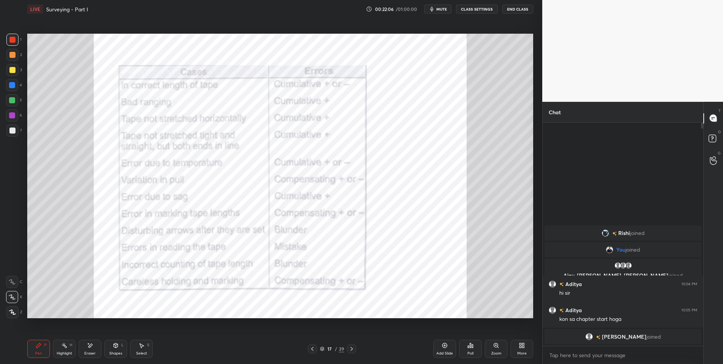
click at [62, 349] on div "Highlight H" at bounding box center [64, 349] width 23 height 18
click at [42, 344] on div "Pen P" at bounding box center [38, 349] width 23 height 18
click at [58, 349] on div "Highlight H" at bounding box center [64, 349] width 23 height 18
click at [310, 353] on div at bounding box center [312, 348] width 9 height 9
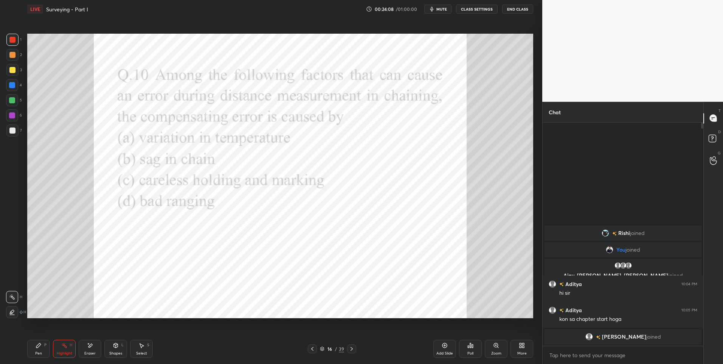
click at [349, 350] on icon at bounding box center [352, 349] width 6 height 6
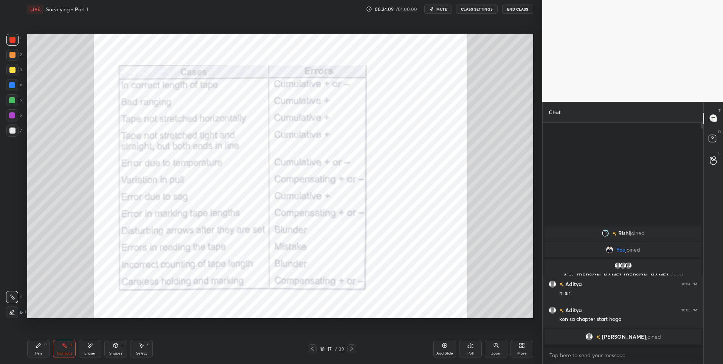
click at [349, 349] on icon at bounding box center [352, 349] width 6 height 6
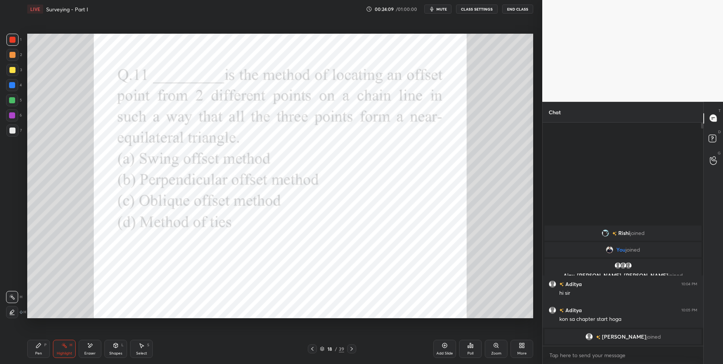
click at [37, 350] on div "Pen P" at bounding box center [38, 349] width 23 height 18
click at [473, 346] on icon at bounding box center [472, 345] width 1 height 3
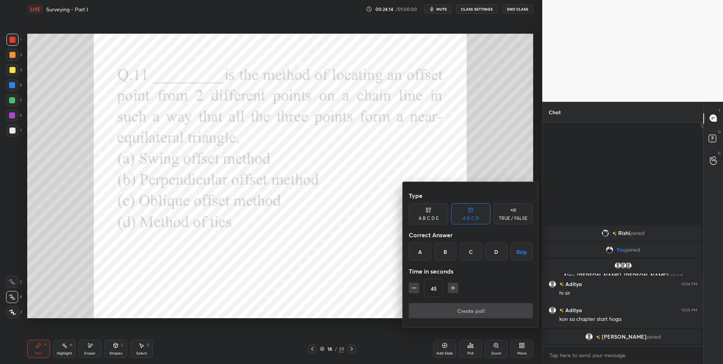
click at [495, 255] on div "D" at bounding box center [496, 251] width 22 height 18
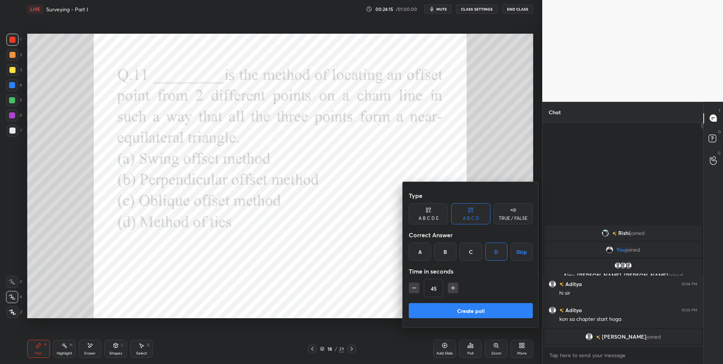
click at [445, 305] on button "Create poll" at bounding box center [471, 310] width 124 height 15
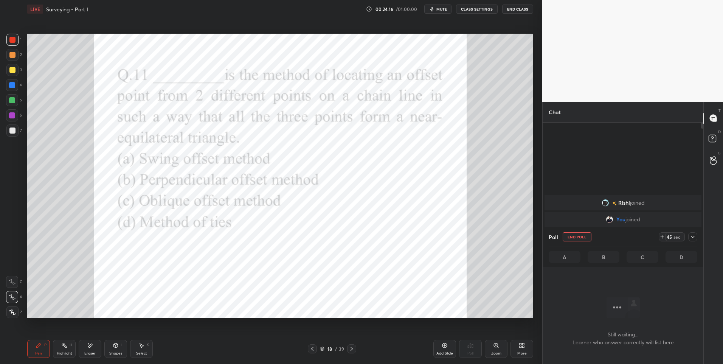
scroll to position [200, 158]
click at [444, 11] on span "mute" at bounding box center [441, 8] width 11 height 5
click at [14, 85] on div at bounding box center [12, 85] width 6 height 6
click at [692, 238] on icon at bounding box center [693, 237] width 6 height 6
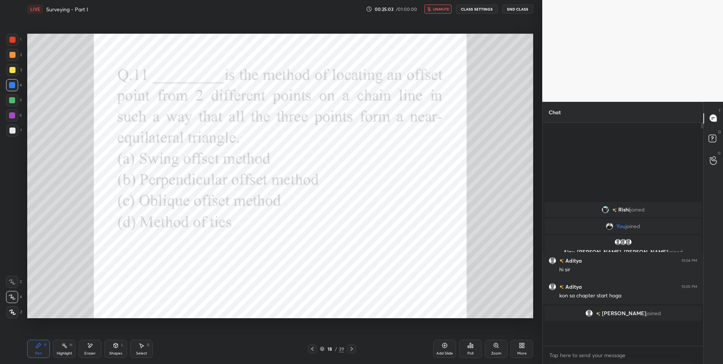
scroll to position [3, 3]
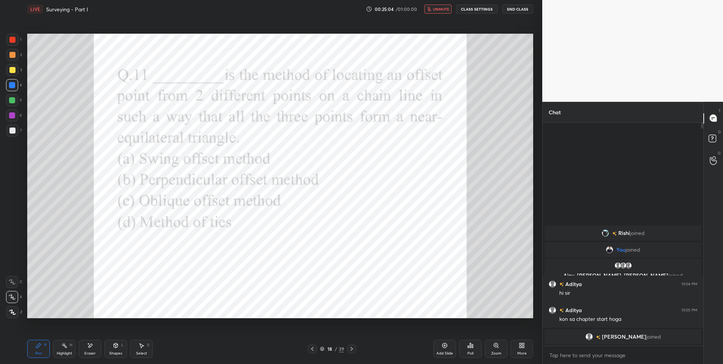
click at [447, 6] on button "unmute" at bounding box center [437, 9] width 27 height 9
click at [351, 346] on icon at bounding box center [352, 349] width 6 height 6
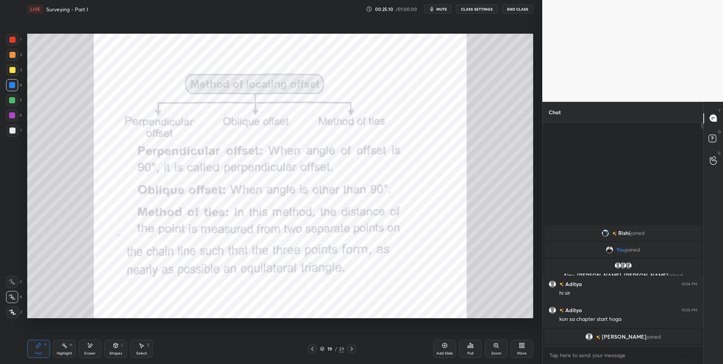
click at [65, 348] on div "Highlight H" at bounding box center [64, 349] width 23 height 18
click at [30, 350] on div "Pen P" at bounding box center [38, 349] width 23 height 18
click at [67, 352] on div "Highlight" at bounding box center [65, 353] width 16 height 4
click at [34, 348] on div "Pen P" at bounding box center [38, 349] width 23 height 18
click at [349, 347] on icon at bounding box center [352, 349] width 6 height 6
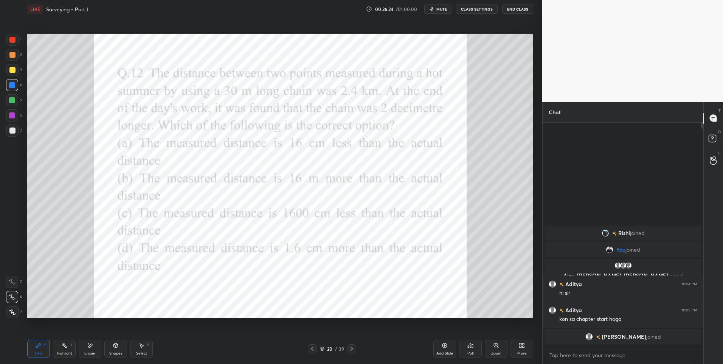
click at [473, 343] on icon at bounding box center [470, 345] width 6 height 6
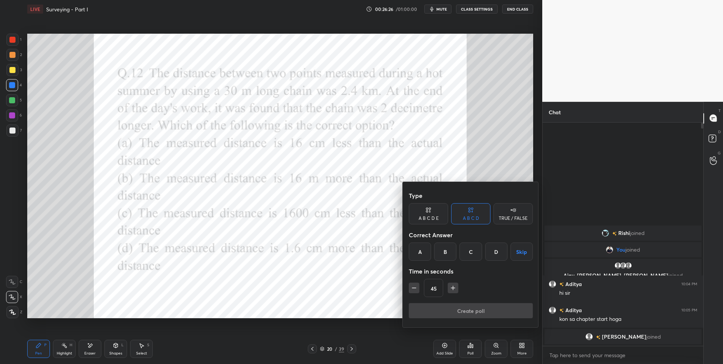
click at [473, 248] on div "C" at bounding box center [470, 251] width 22 height 18
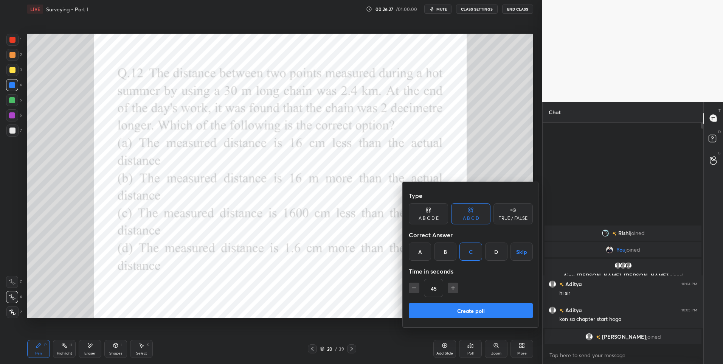
click at [468, 311] on button "Create poll" at bounding box center [471, 310] width 124 height 15
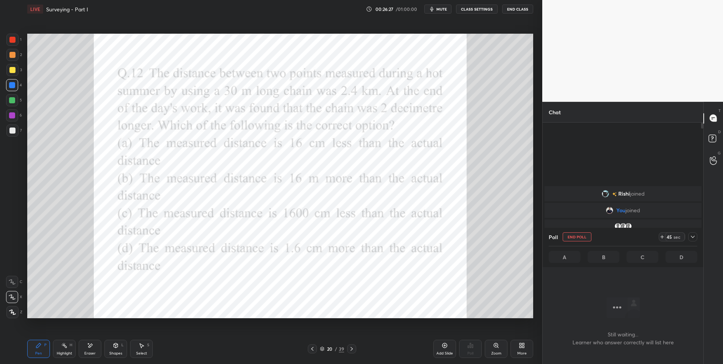
scroll to position [200, 158]
click at [444, 11] on span "mute" at bounding box center [441, 8] width 11 height 5
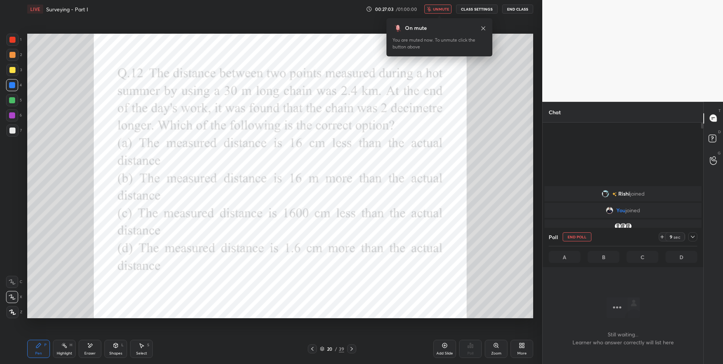
click at [693, 237] on icon at bounding box center [693, 237] width 4 height 2
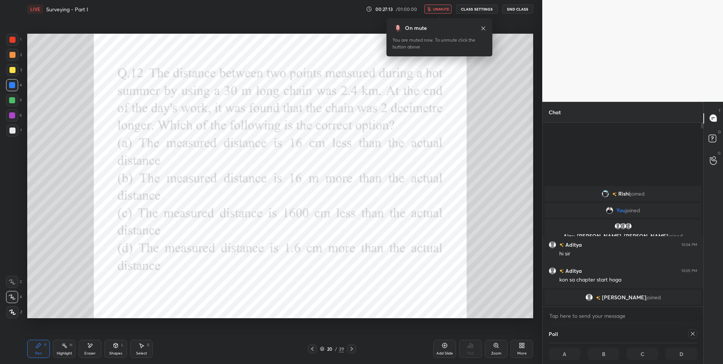
click at [447, 9] on span "unmute" at bounding box center [441, 8] width 16 height 5
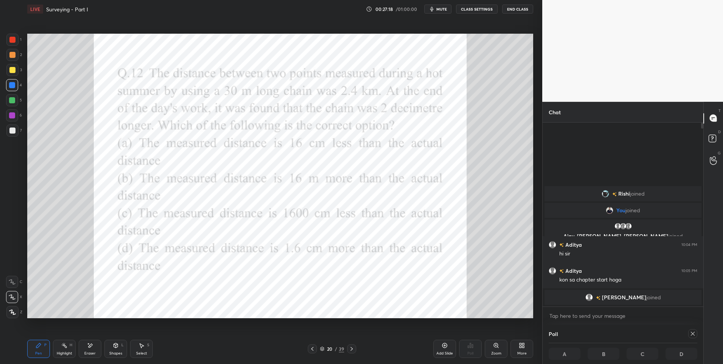
click at [11, 44] on div at bounding box center [12, 40] width 12 height 12
click at [13, 44] on div at bounding box center [12, 40] width 12 height 12
click at [60, 349] on div "Highlight H" at bounding box center [64, 349] width 23 height 18
click at [33, 355] on div "Pen P" at bounding box center [38, 349] width 23 height 18
click at [12, 113] on div at bounding box center [12, 115] width 6 height 6
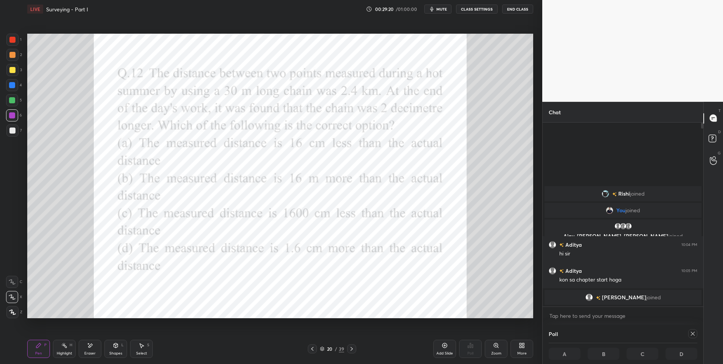
click at [352, 348] on icon at bounding box center [352, 349] width 6 height 6
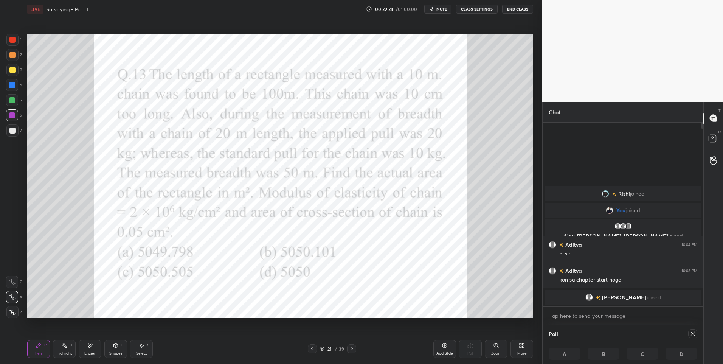
click at [697, 332] on div "Poll A B C D" at bounding box center [623, 343] width 161 height 39
click at [693, 335] on icon at bounding box center [693, 333] width 6 height 6
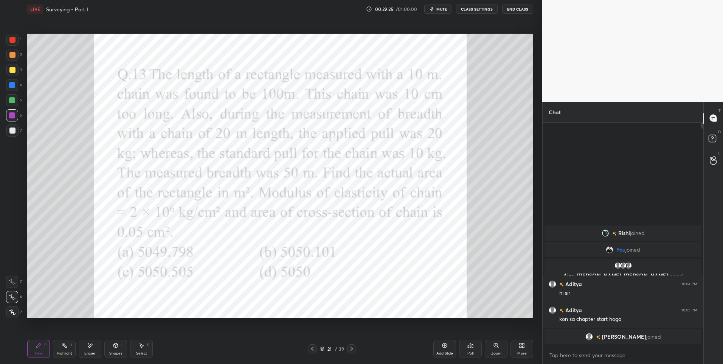
scroll to position [3, 3]
click at [472, 346] on icon at bounding box center [472, 345] width 1 height 3
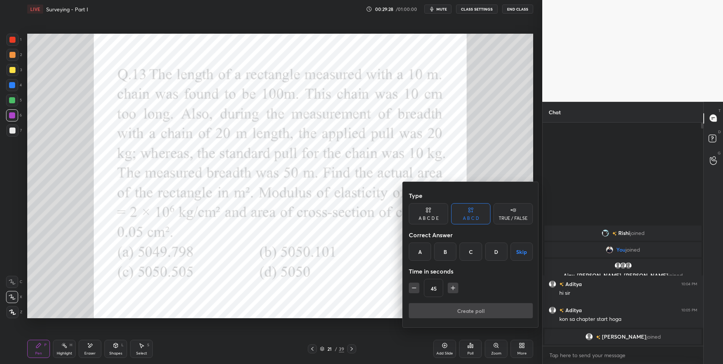
click at [473, 249] on div "C" at bounding box center [470, 251] width 22 height 18
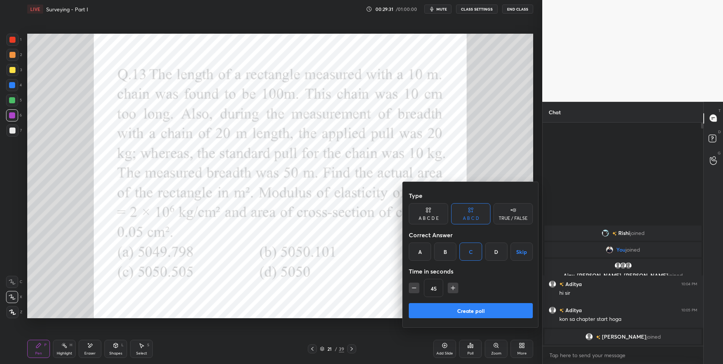
click at [459, 307] on button "Create poll" at bounding box center [471, 310] width 124 height 15
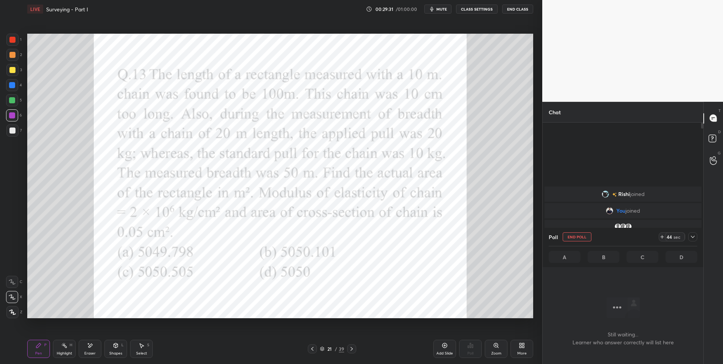
scroll to position [200, 158]
click at [442, 9] on span "mute" at bounding box center [441, 8] width 11 height 5
click at [695, 234] on icon at bounding box center [693, 237] width 6 height 6
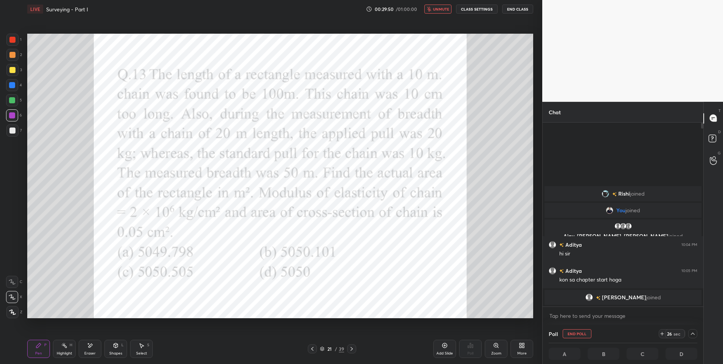
click at [692, 333] on icon at bounding box center [693, 333] width 6 height 6
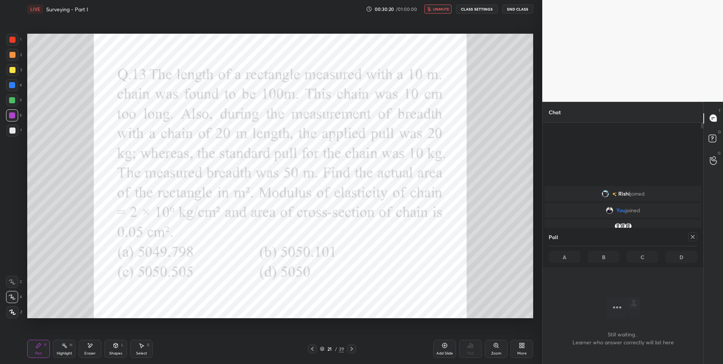
click at [14, 41] on div at bounding box center [12, 40] width 6 height 6
click at [694, 236] on icon at bounding box center [693, 237] width 6 height 6
type textarea "x"
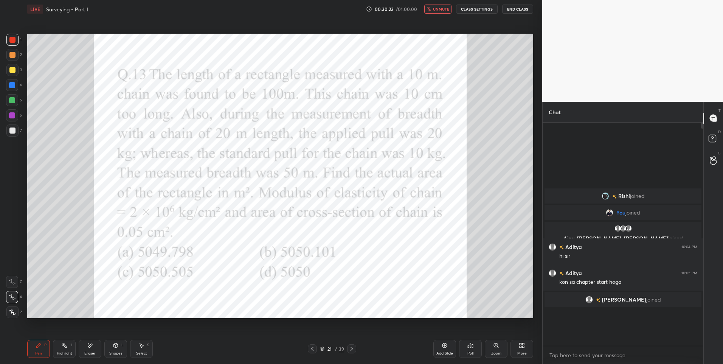
scroll to position [239, 158]
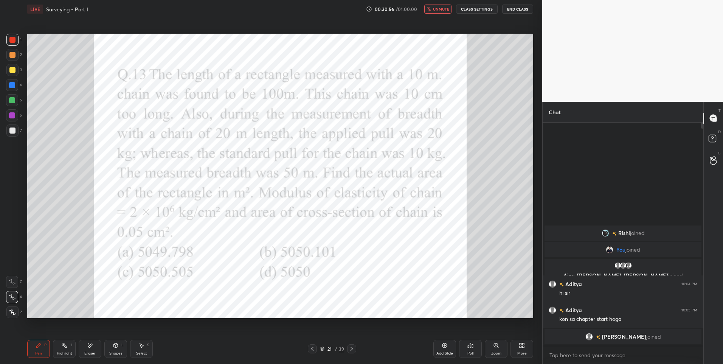
click at [435, 5] on button "unmute" at bounding box center [437, 9] width 27 height 9
click at [11, 115] on div at bounding box center [12, 115] width 6 height 6
click at [90, 347] on icon at bounding box center [90, 345] width 4 height 4
click at [29, 354] on div "Pen P" at bounding box center [38, 349] width 23 height 18
click at [12, 98] on div at bounding box center [12, 100] width 6 height 6
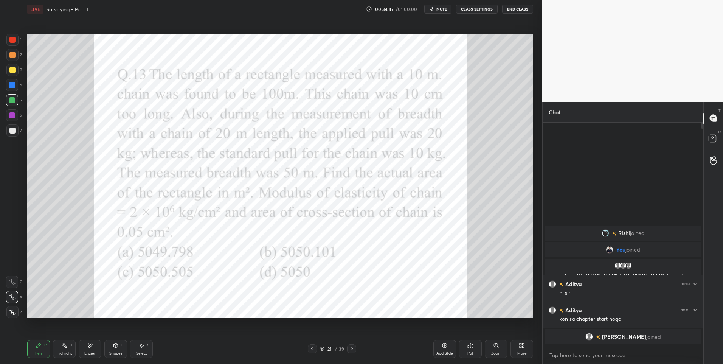
click at [62, 348] on div "Highlight H" at bounding box center [64, 349] width 23 height 18
click at [91, 350] on div "Eraser" at bounding box center [90, 349] width 23 height 18
click at [34, 346] on div "Pen P" at bounding box center [38, 349] width 23 height 18
click at [91, 350] on div "Eraser" at bounding box center [90, 349] width 23 height 18
click at [38, 347] on icon at bounding box center [39, 345] width 6 height 6
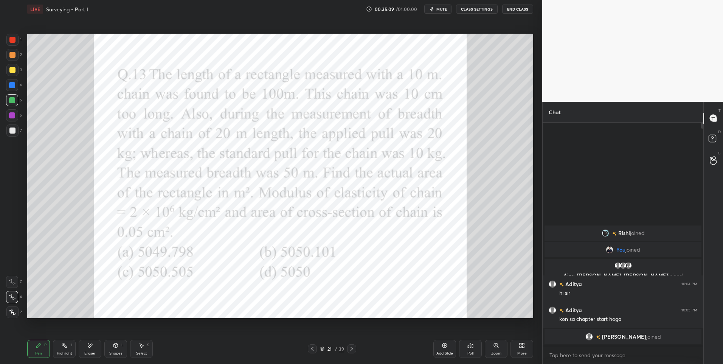
click at [89, 352] on div "Eraser" at bounding box center [89, 353] width 11 height 4
click at [35, 349] on div "Pen P" at bounding box center [38, 349] width 23 height 18
click at [90, 350] on div "Eraser" at bounding box center [90, 349] width 23 height 18
click at [33, 349] on div "Pen P" at bounding box center [38, 349] width 23 height 18
click at [355, 347] on div at bounding box center [351, 348] width 9 height 9
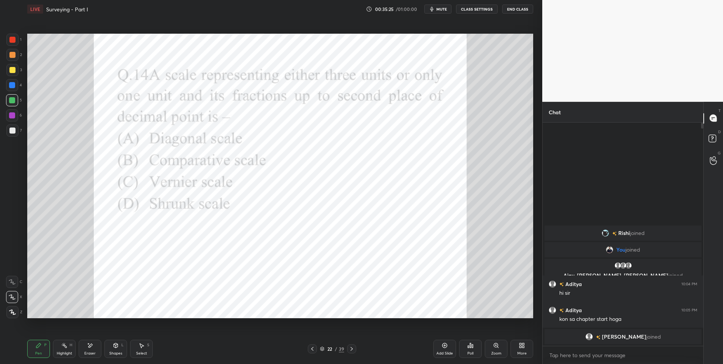
click at [15, 37] on div at bounding box center [12, 40] width 6 height 6
click at [475, 347] on div "Poll" at bounding box center [470, 349] width 23 height 18
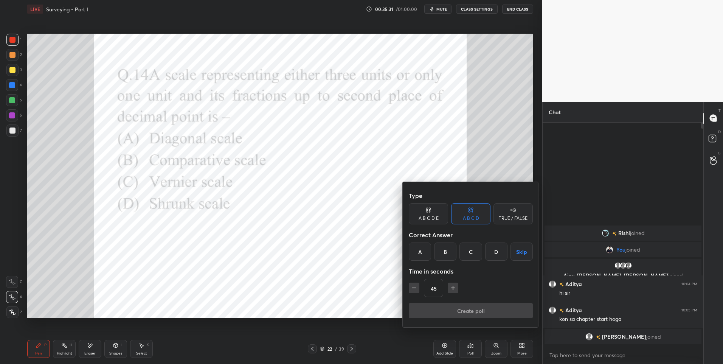
click at [416, 250] on div "A" at bounding box center [420, 251] width 22 height 18
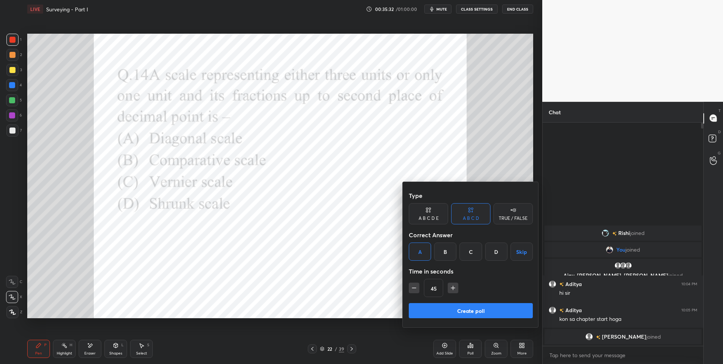
click at [417, 289] on icon "button" at bounding box center [414, 288] width 8 height 8
type input "30"
click at [464, 310] on button "Create poll" at bounding box center [471, 310] width 124 height 15
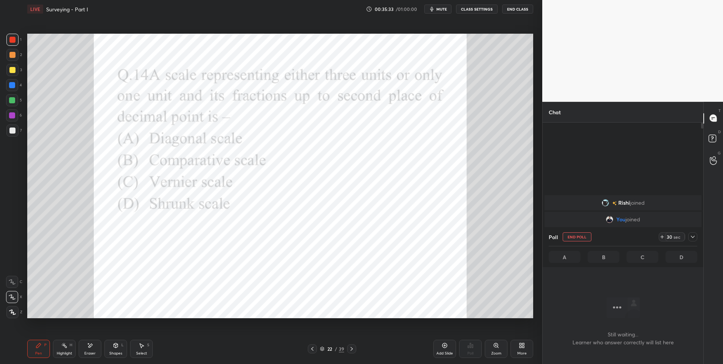
scroll to position [200, 158]
click at [446, 4] on div "LIVE Surveying - Part I 00:35:34 / 01:00:00 mute CLASS SETTINGS End Class" at bounding box center [280, 9] width 506 height 18
click at [447, 5] on button "mute" at bounding box center [437, 9] width 27 height 9
click at [444, 10] on span "unmute" at bounding box center [441, 8] width 16 height 5
click at [694, 236] on icon at bounding box center [693, 237] width 4 height 2
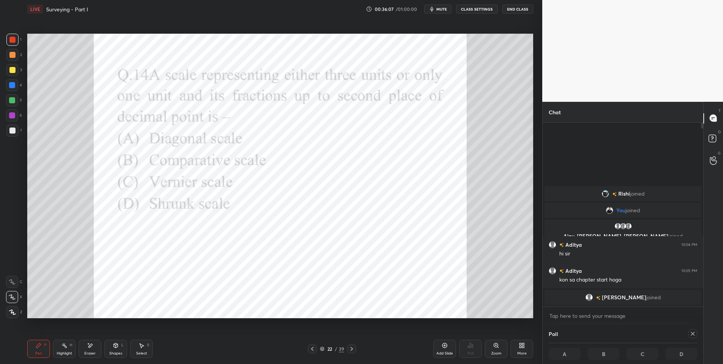
click at [692, 333] on icon at bounding box center [693, 333] width 6 height 6
type textarea "x"
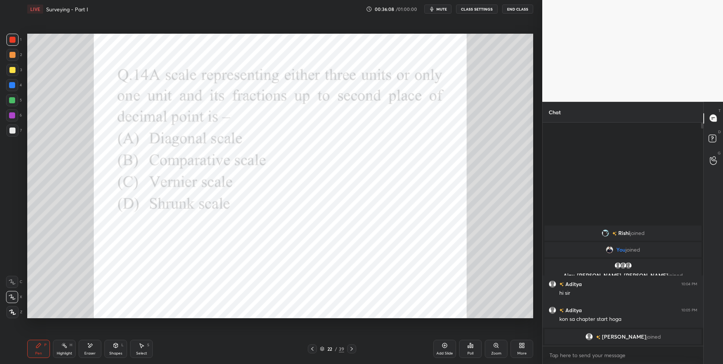
scroll to position [239, 158]
click at [349, 348] on icon at bounding box center [352, 349] width 6 height 6
click at [466, 348] on div "Poll" at bounding box center [470, 349] width 23 height 18
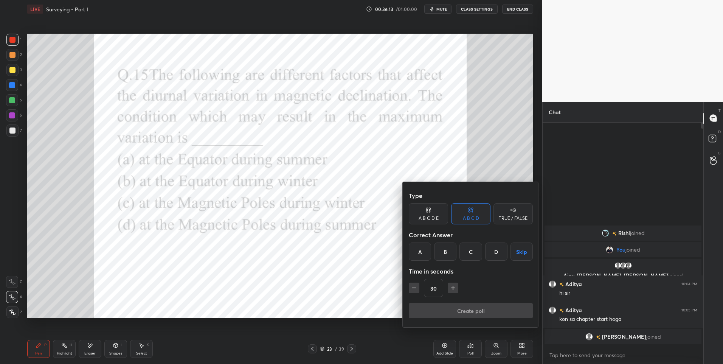
click at [497, 250] on div "D" at bounding box center [496, 251] width 22 height 18
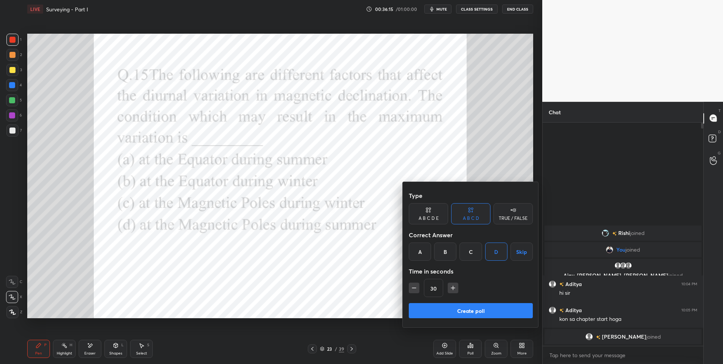
click at [450, 286] on icon "button" at bounding box center [453, 288] width 8 height 8
type input "45"
click at [455, 307] on button "Create poll" at bounding box center [471, 310] width 124 height 15
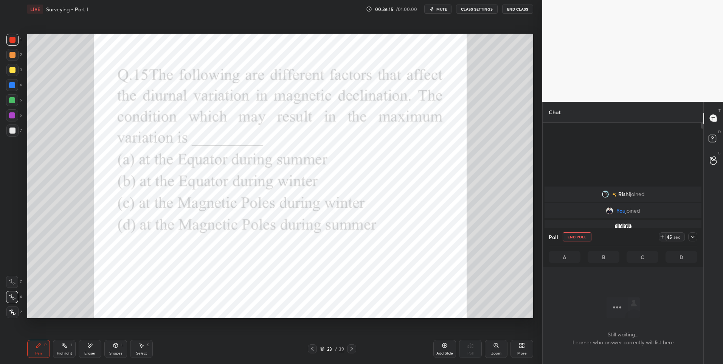
scroll to position [200, 158]
click at [442, 7] on span "mute" at bounding box center [441, 8] width 11 height 5
click at [439, 8] on span "unmute" at bounding box center [441, 8] width 16 height 5
click at [695, 236] on icon at bounding box center [693, 237] width 6 height 6
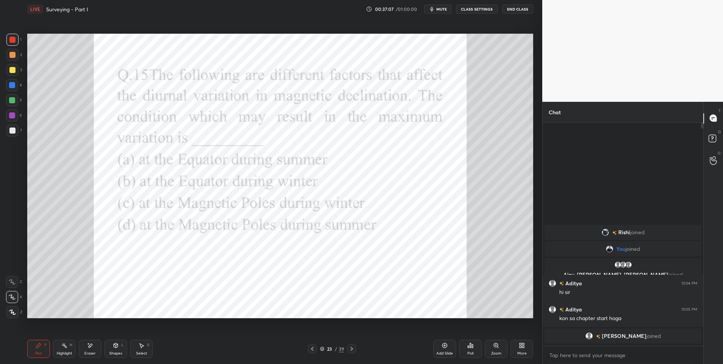
scroll to position [3, 3]
click at [352, 347] on icon at bounding box center [352, 349] width 6 height 6
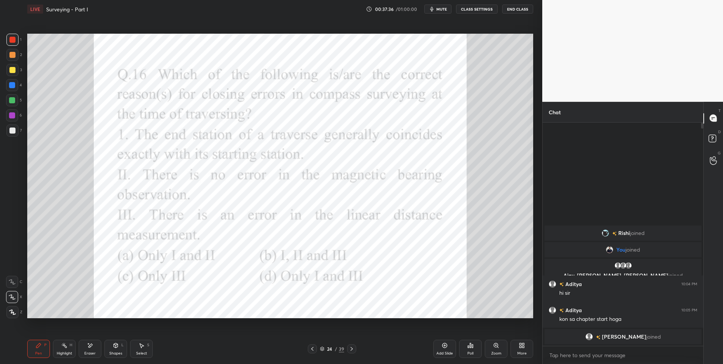
click at [475, 344] on div "Poll" at bounding box center [470, 349] width 23 height 18
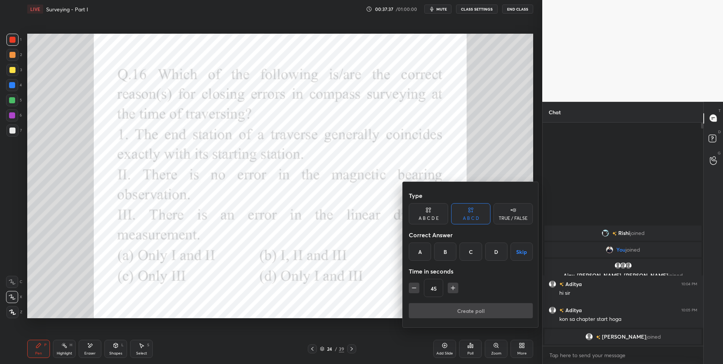
click at [473, 253] on div "C" at bounding box center [470, 251] width 22 height 18
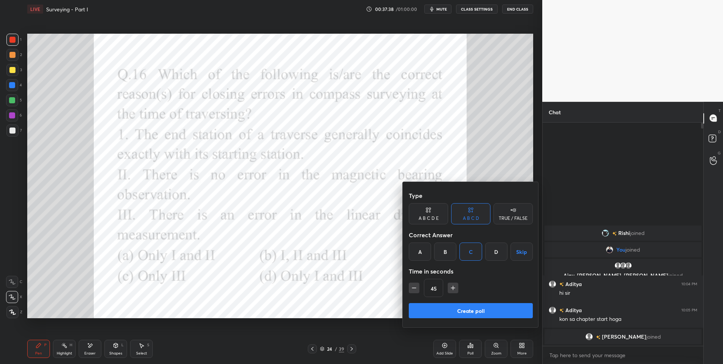
click at [471, 307] on button "Create poll" at bounding box center [471, 310] width 124 height 15
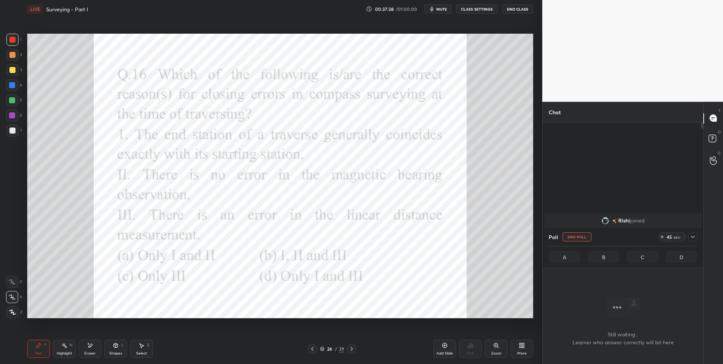
scroll to position [200, 158]
click at [444, 7] on span "mute" at bounding box center [441, 8] width 11 height 5
click at [696, 236] on div at bounding box center [692, 236] width 9 height 9
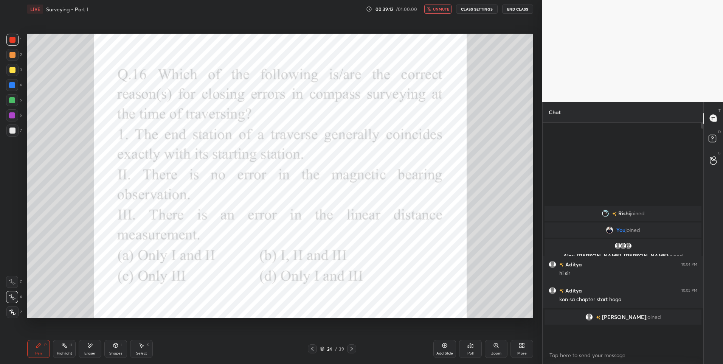
scroll to position [3, 3]
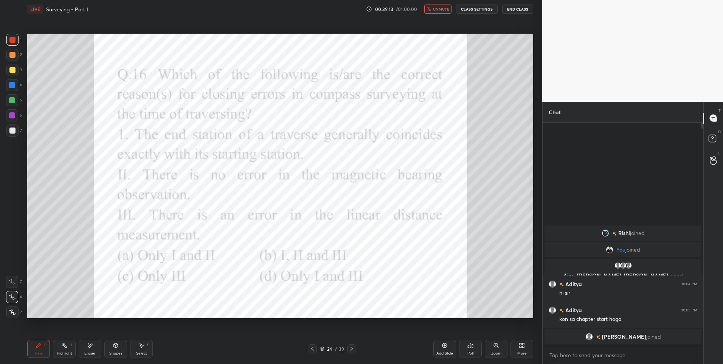
click at [444, 6] on button "unmute" at bounding box center [437, 9] width 27 height 9
click at [64, 348] on div "Highlight H" at bounding box center [64, 349] width 23 height 18
click at [36, 349] on div "Pen P" at bounding box center [38, 349] width 23 height 18
click at [355, 349] on div at bounding box center [351, 348] width 9 height 9
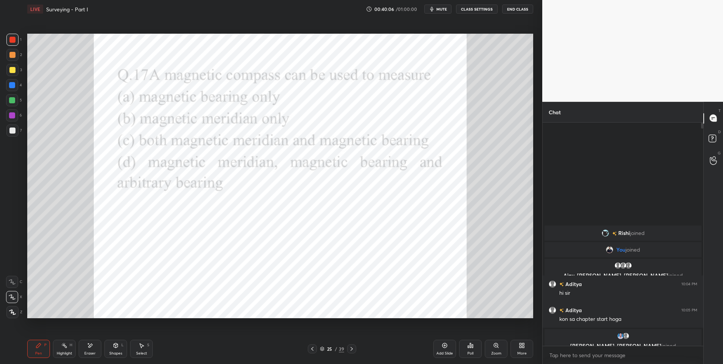
click at [475, 345] on div "Poll" at bounding box center [470, 349] width 23 height 18
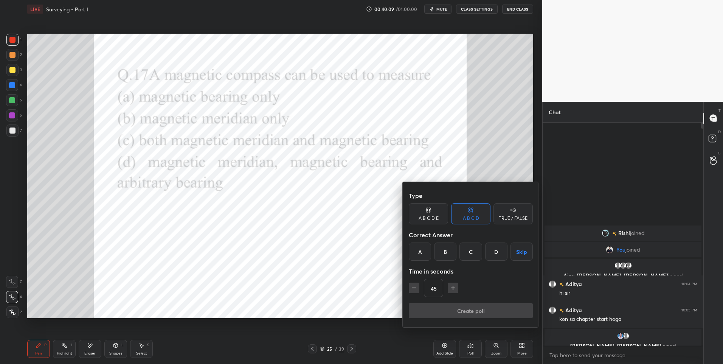
click at [473, 250] on div "C" at bounding box center [470, 251] width 22 height 18
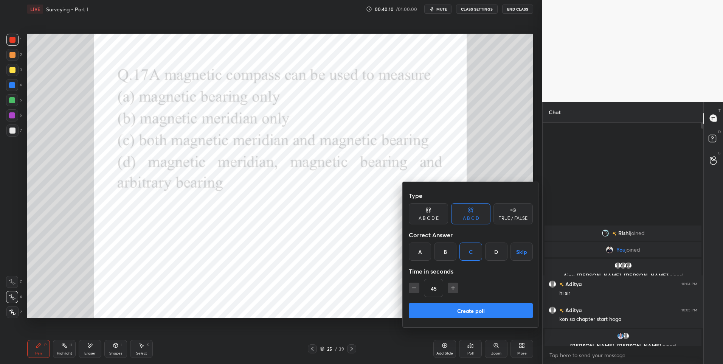
click at [481, 306] on button "Create poll" at bounding box center [471, 310] width 124 height 15
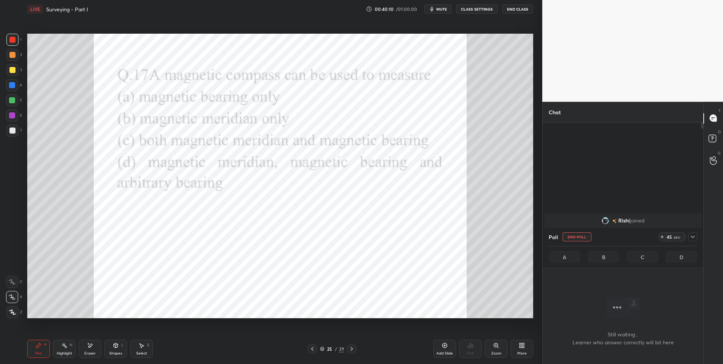
scroll to position [200, 158]
click at [446, 6] on button "mute" at bounding box center [437, 9] width 27 height 9
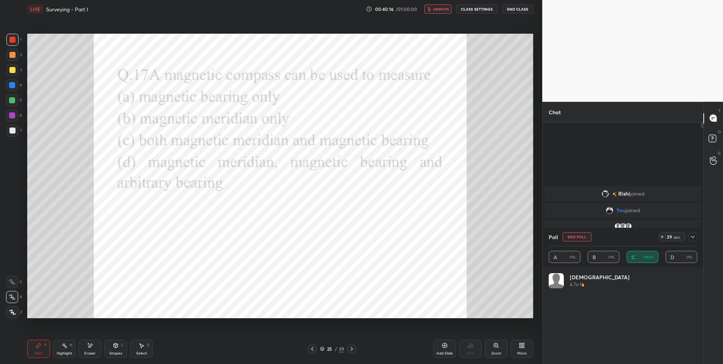
scroll to position [88, 146]
click at [9, 39] on div at bounding box center [12, 40] width 6 height 6
click at [447, 9] on span "unmute" at bounding box center [441, 8] width 16 height 5
click at [693, 236] on icon at bounding box center [693, 237] width 6 height 6
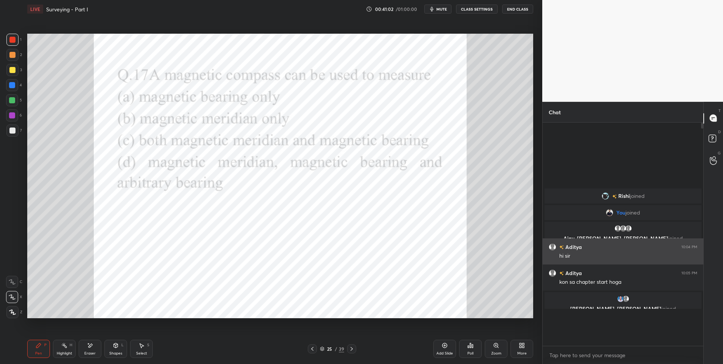
scroll to position [235, 158]
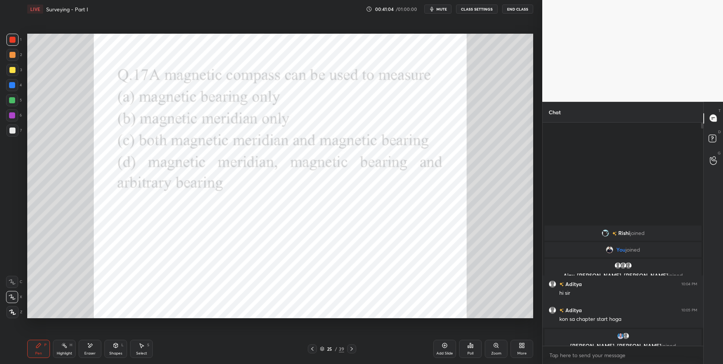
click at [356, 346] on div at bounding box center [351, 348] width 9 height 9
click at [14, 102] on div at bounding box center [12, 100] width 6 height 6
click at [14, 111] on div at bounding box center [12, 115] width 12 height 12
click at [120, 352] on div "Shapes" at bounding box center [115, 353] width 13 height 4
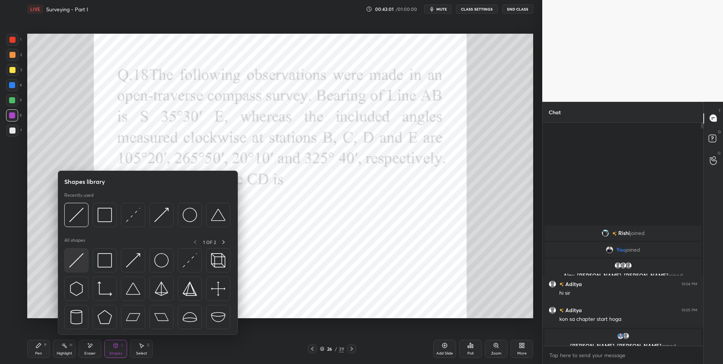
click at [76, 253] on div at bounding box center [76, 260] width 24 height 24
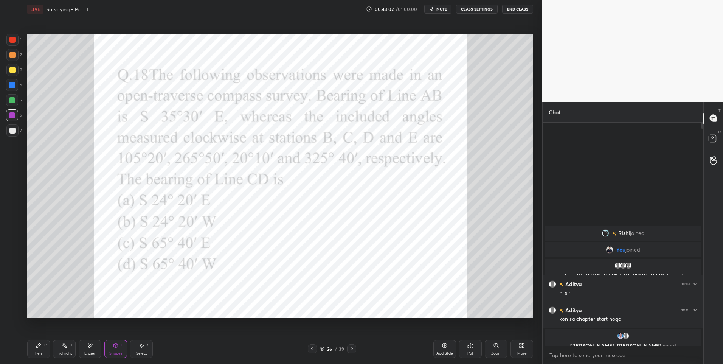
click at [11, 38] on div at bounding box center [12, 40] width 6 height 6
click at [39, 346] on icon at bounding box center [38, 345] width 5 height 5
click at [119, 342] on div "Shapes L" at bounding box center [115, 349] width 23 height 18
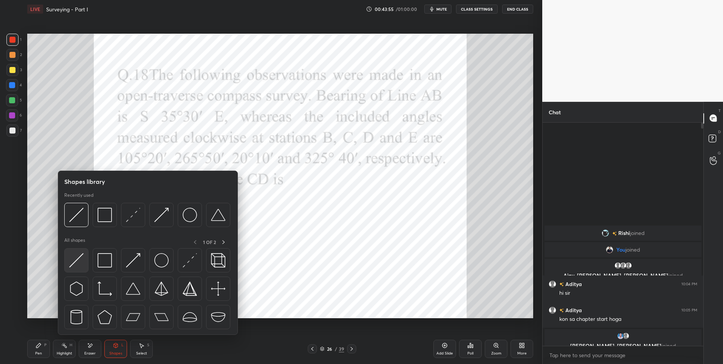
click at [87, 260] on div at bounding box center [76, 260] width 24 height 24
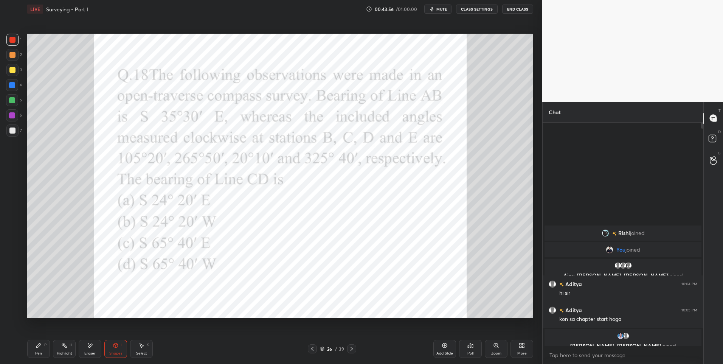
click at [9, 84] on div at bounding box center [12, 85] width 6 height 6
click at [31, 349] on div "Pen P" at bounding box center [38, 349] width 23 height 18
click at [65, 346] on rect at bounding box center [65, 346] width 4 height 4
click at [39, 355] on div "Pen" at bounding box center [38, 353] width 7 height 4
click at [13, 115] on div at bounding box center [12, 115] width 6 height 6
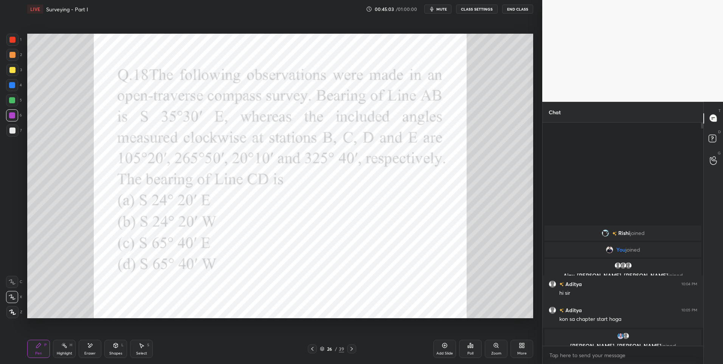
click at [115, 349] on div "Shapes L" at bounding box center [115, 349] width 23 height 18
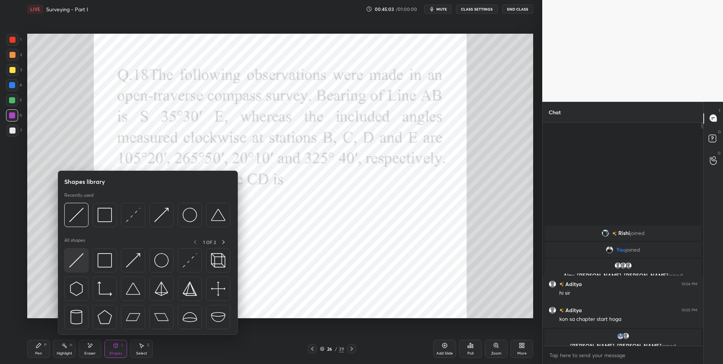
click at [84, 261] on div at bounding box center [76, 260] width 24 height 24
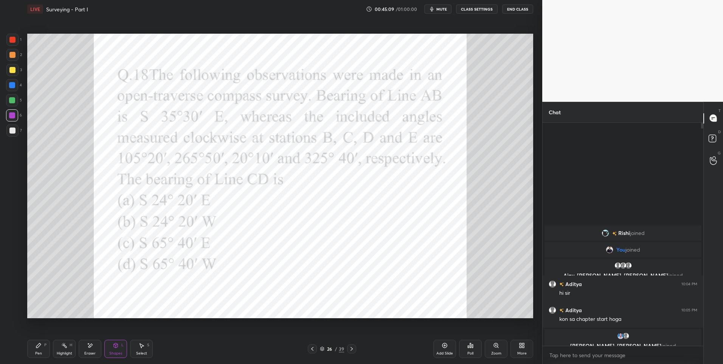
click at [36, 349] on div "Pen P" at bounding box center [38, 349] width 23 height 18
click at [12, 100] on div at bounding box center [12, 100] width 6 height 6
click at [114, 351] on div "Shapes" at bounding box center [115, 353] width 13 height 4
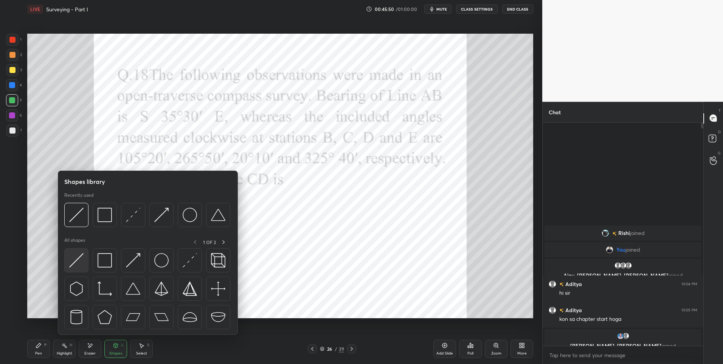
click at [77, 248] on div at bounding box center [76, 260] width 24 height 24
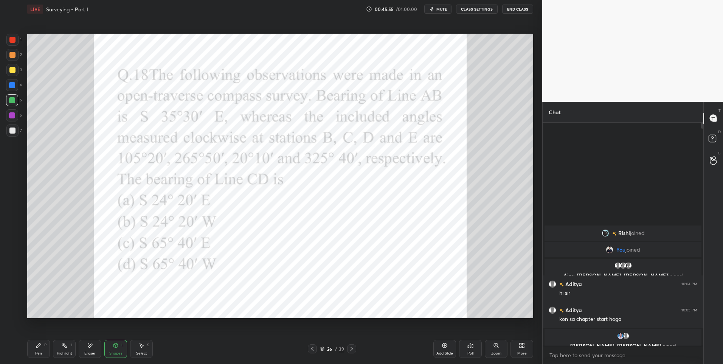
click at [37, 343] on icon at bounding box center [39, 345] width 6 height 6
click at [63, 353] on div "Highlight" at bounding box center [65, 353] width 16 height 4
click at [110, 348] on div "Shapes L" at bounding box center [115, 349] width 23 height 18
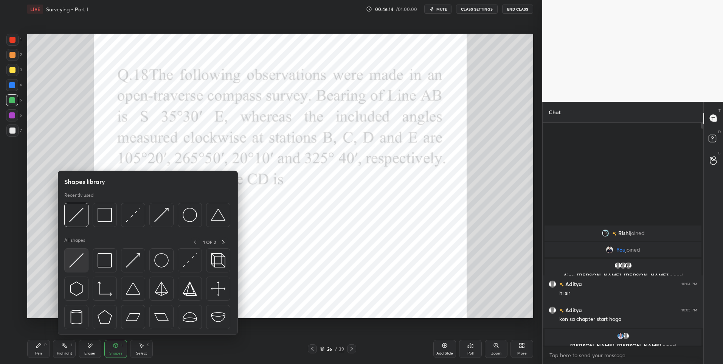
click at [73, 259] on img at bounding box center [76, 260] width 14 height 14
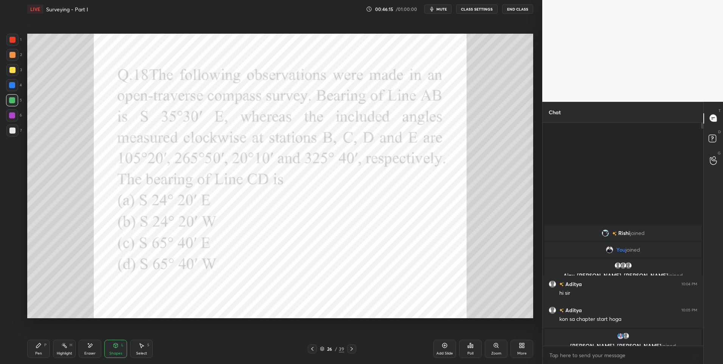
click at [43, 346] on div "Pen P" at bounding box center [38, 349] width 23 height 18
click at [63, 352] on div "Highlight" at bounding box center [65, 353] width 16 height 4
click at [38, 347] on icon at bounding box center [38, 345] width 5 height 5
click at [10, 44] on div at bounding box center [12, 40] width 12 height 12
click at [16, 40] on div at bounding box center [12, 40] width 6 height 6
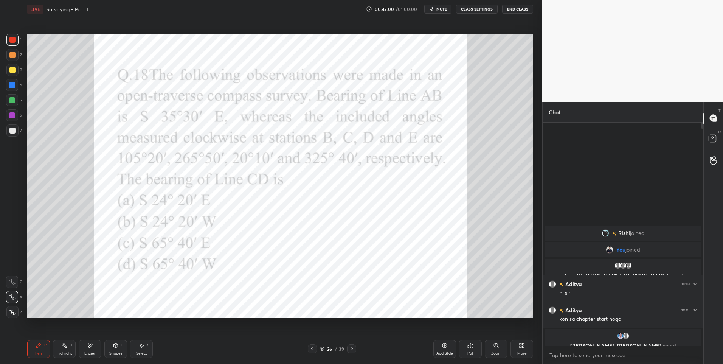
click at [350, 347] on icon at bounding box center [351, 349] width 2 height 4
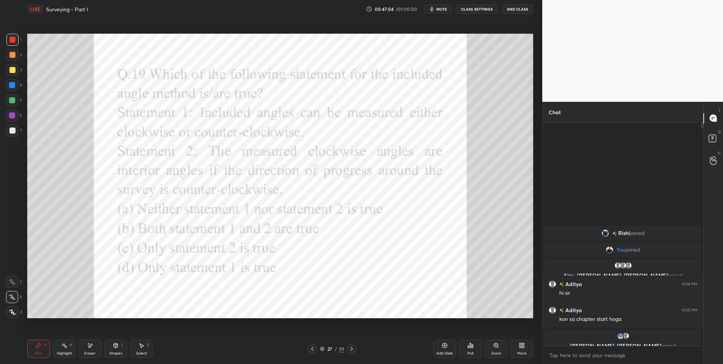
click at [476, 346] on div "Poll" at bounding box center [470, 349] width 23 height 18
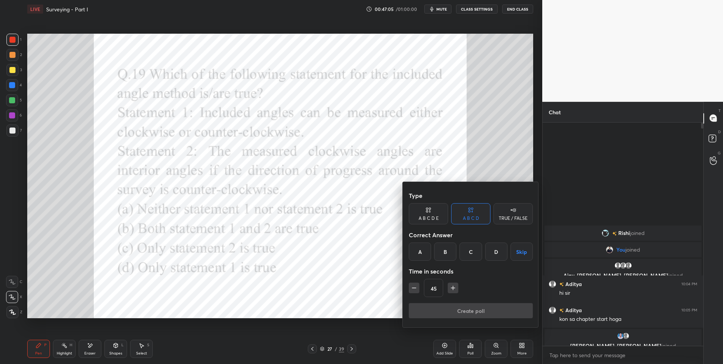
click at [445, 250] on div "B" at bounding box center [445, 251] width 22 height 18
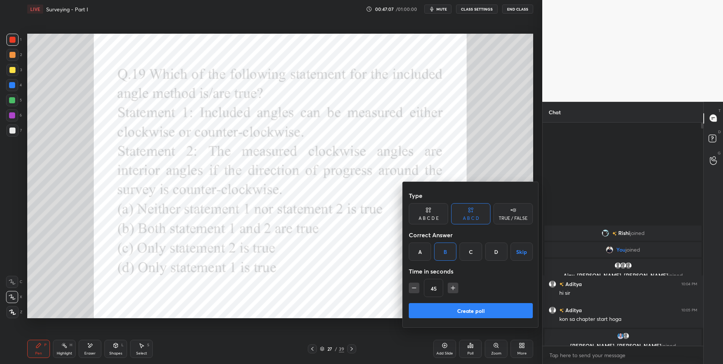
click at [467, 310] on button "Create poll" at bounding box center [471, 310] width 124 height 15
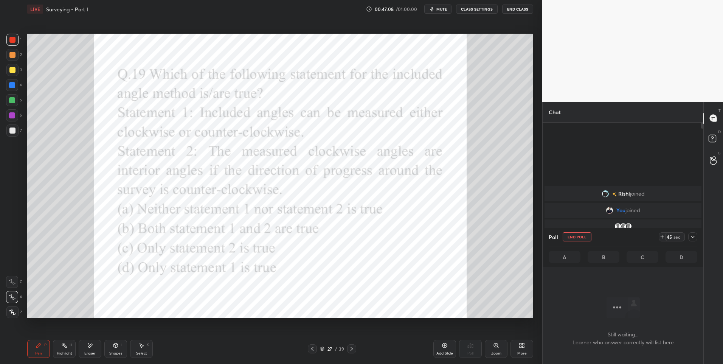
scroll to position [200, 158]
click at [442, 7] on span "mute" at bounding box center [441, 8] width 11 height 5
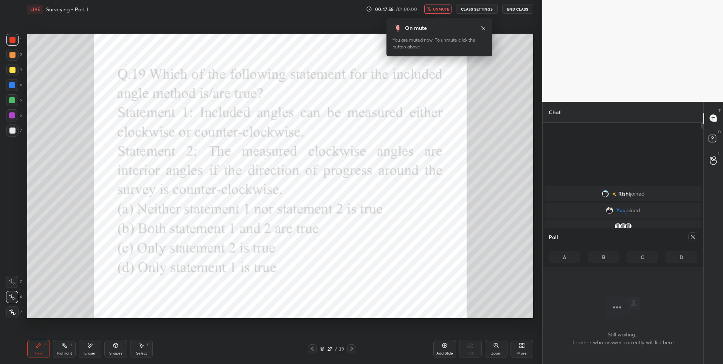
click at [442, 6] on span "unmute" at bounding box center [441, 8] width 16 height 5
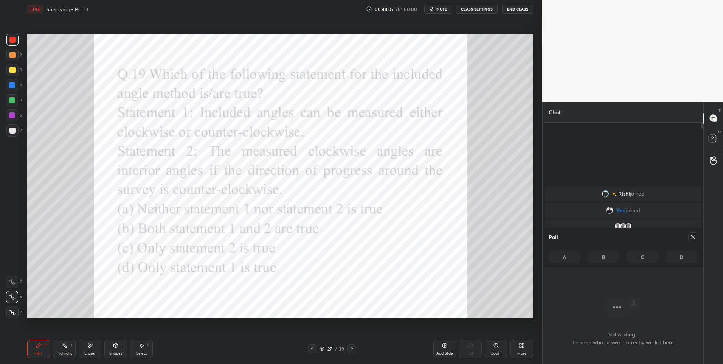
click at [694, 239] on icon at bounding box center [693, 237] width 6 height 6
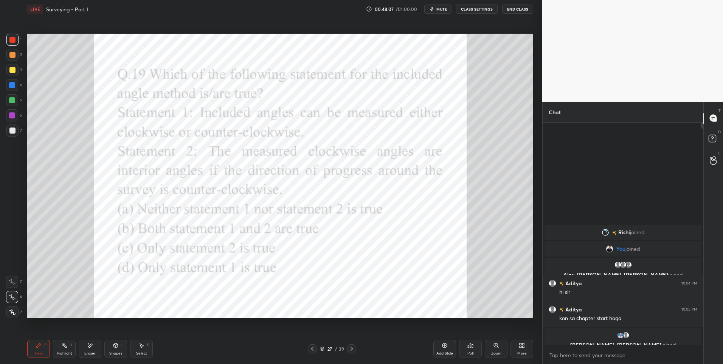
scroll to position [3, 3]
click at [61, 349] on div "Highlight H" at bounding box center [64, 349] width 23 height 18
click at [116, 350] on div "Shapes L" at bounding box center [115, 349] width 23 height 18
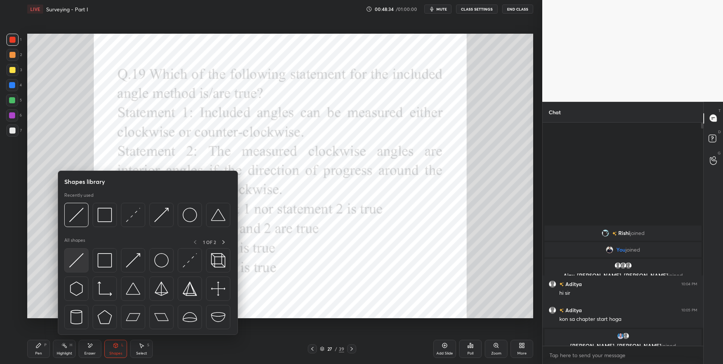
click at [77, 257] on img at bounding box center [76, 260] width 14 height 14
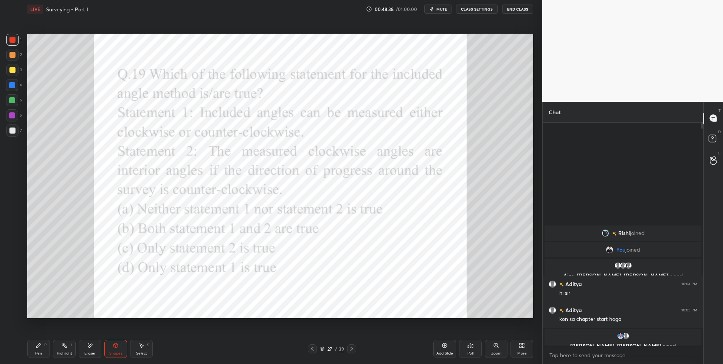
click at [62, 349] on div "Highlight H" at bounding box center [64, 349] width 23 height 18
click at [36, 352] on div "Pen" at bounding box center [38, 353] width 7 height 4
click at [14, 97] on div at bounding box center [12, 100] width 6 height 6
click at [16, 42] on div at bounding box center [12, 40] width 12 height 12
click at [66, 347] on rect at bounding box center [65, 346] width 4 height 4
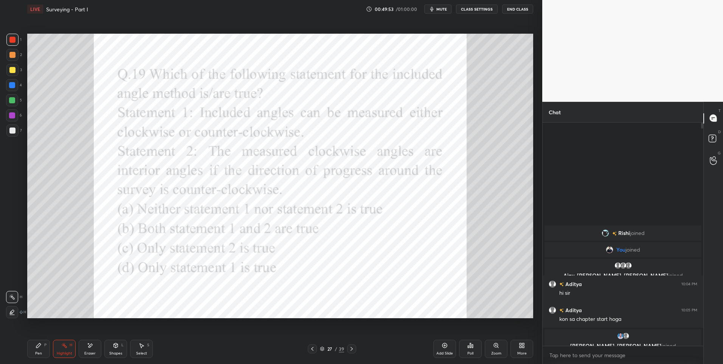
click at [39, 346] on icon at bounding box center [38, 345] width 5 height 5
click at [42, 344] on div "Pen P" at bounding box center [38, 349] width 23 height 18
click at [15, 88] on div at bounding box center [12, 85] width 12 height 12
click at [15, 86] on div at bounding box center [12, 85] width 6 height 6
click at [16, 42] on div at bounding box center [12, 40] width 12 height 12
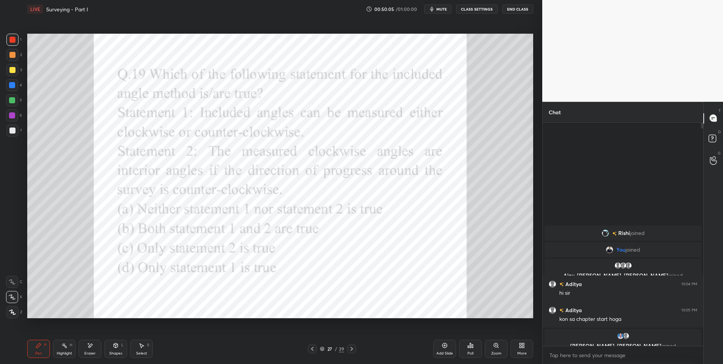
click at [68, 347] on div "Highlight H" at bounding box center [64, 349] width 23 height 18
click at [351, 346] on icon at bounding box center [352, 349] width 6 height 6
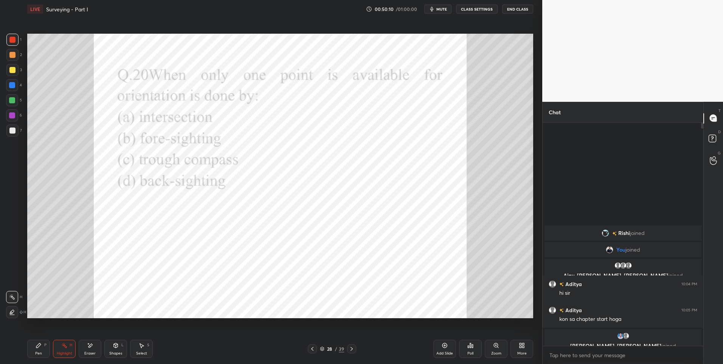
click at [38, 347] on icon at bounding box center [38, 345] width 5 height 5
click at [476, 346] on div "Poll" at bounding box center [470, 349] width 23 height 18
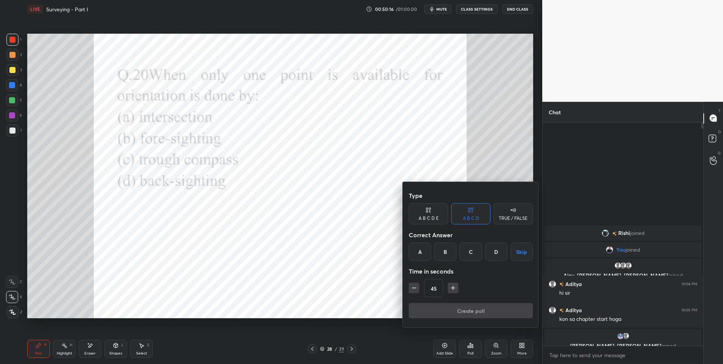
click at [466, 248] on div "C" at bounding box center [470, 251] width 22 height 18
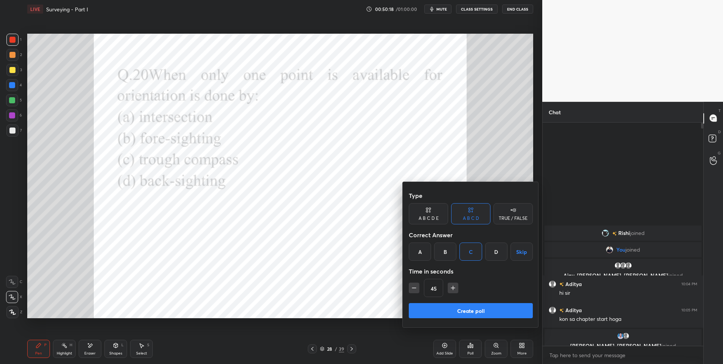
click at [453, 308] on button "Create poll" at bounding box center [471, 310] width 124 height 15
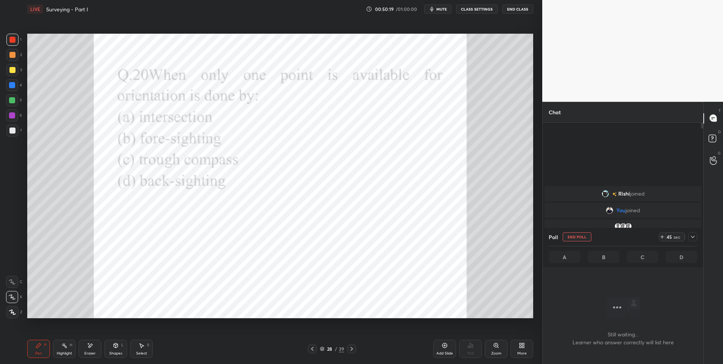
scroll to position [200, 158]
click at [13, 103] on div at bounding box center [12, 100] width 6 height 6
click at [690, 236] on icon at bounding box center [693, 237] width 6 height 6
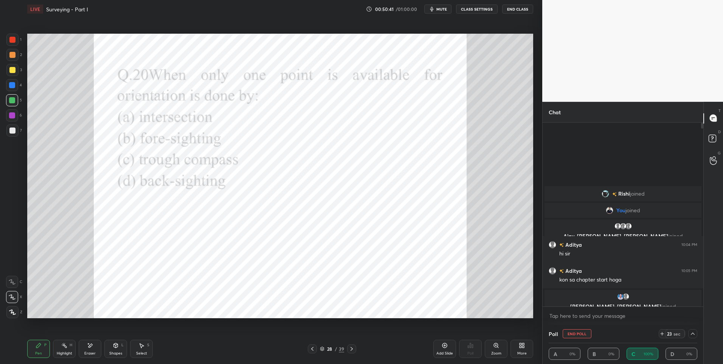
scroll to position [0, 3]
click at [694, 334] on icon at bounding box center [693, 333] width 4 height 2
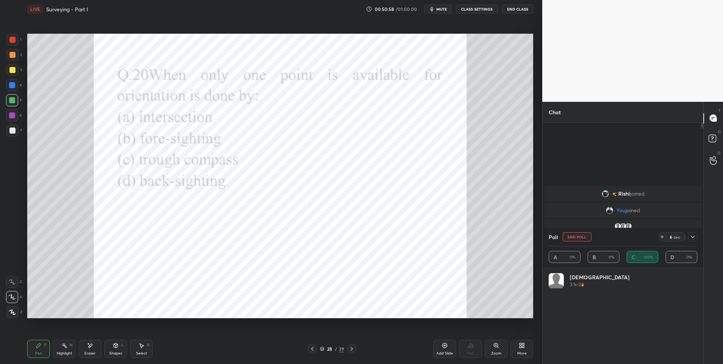
scroll to position [88, 146]
click at [352, 348] on icon at bounding box center [352, 349] width 6 height 6
click at [693, 236] on icon at bounding box center [693, 237] width 6 height 6
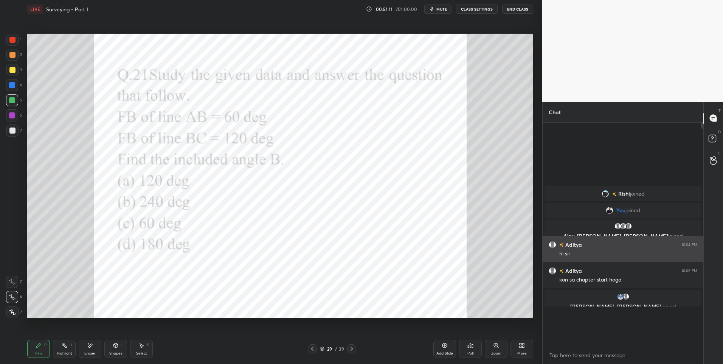
scroll to position [3, 3]
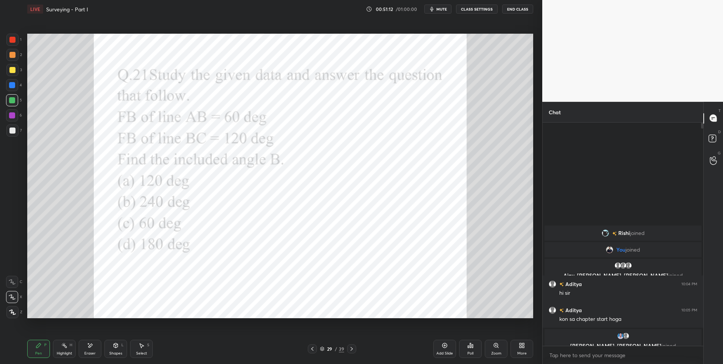
click at [17, 37] on div at bounding box center [12, 40] width 12 height 12
click at [472, 347] on icon at bounding box center [472, 345] width 1 height 3
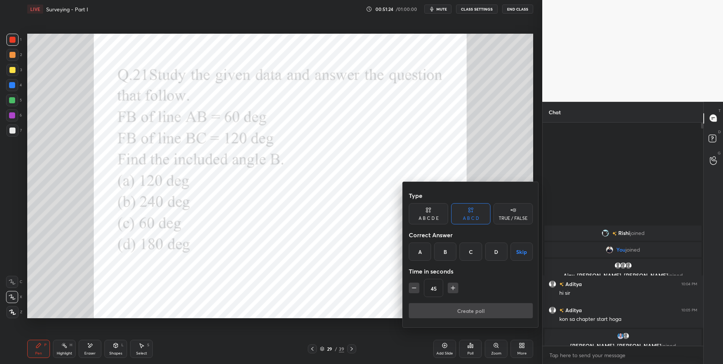
click at [419, 251] on div "A" at bounding box center [420, 251] width 22 height 18
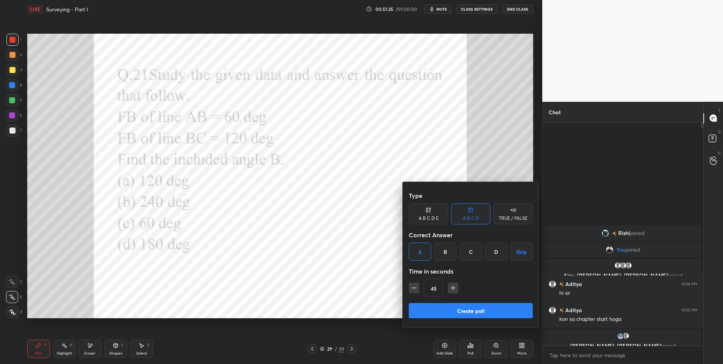
click at [467, 306] on button "Create poll" at bounding box center [471, 310] width 124 height 15
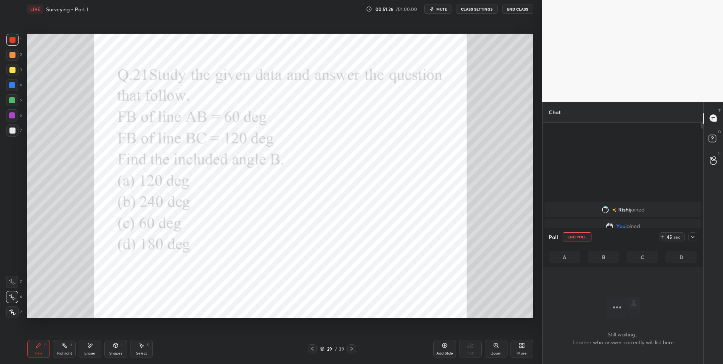
scroll to position [200, 158]
click at [441, 6] on span "mute" at bounding box center [441, 8] width 11 height 5
click at [14, 86] on div at bounding box center [12, 85] width 6 height 6
click at [437, 7] on span "unmute" at bounding box center [441, 8] width 16 height 5
click at [694, 235] on icon at bounding box center [693, 237] width 6 height 6
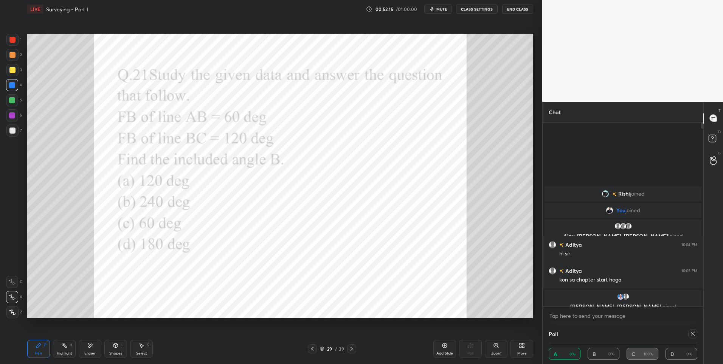
click at [114, 348] on div "Shapes L" at bounding box center [115, 349] width 23 height 18
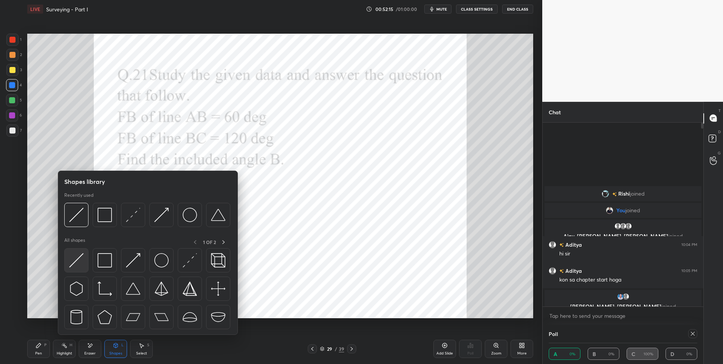
click at [73, 255] on img at bounding box center [76, 260] width 14 height 14
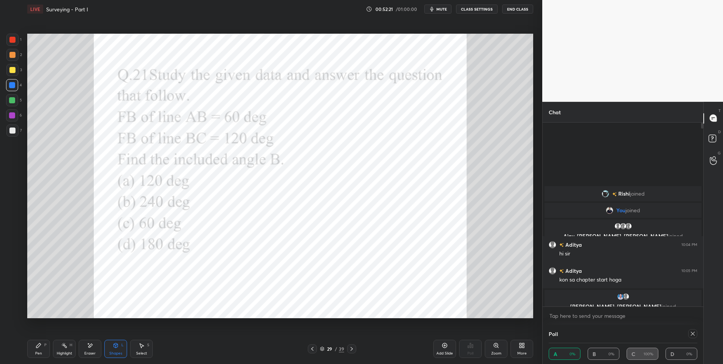
click at [33, 348] on div "Pen P" at bounding box center [38, 349] width 23 height 18
click at [117, 352] on div "Shapes" at bounding box center [115, 353] width 13 height 4
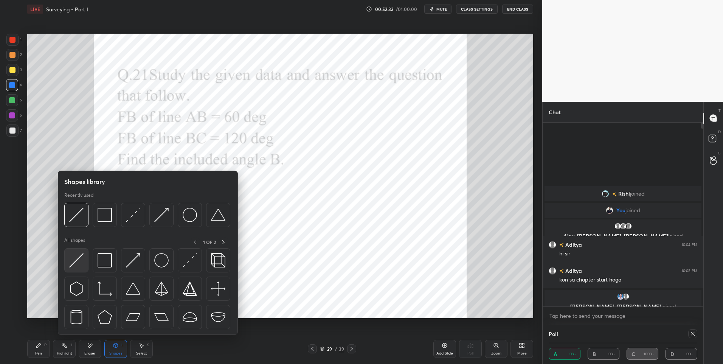
click at [76, 261] on img at bounding box center [76, 260] width 14 height 14
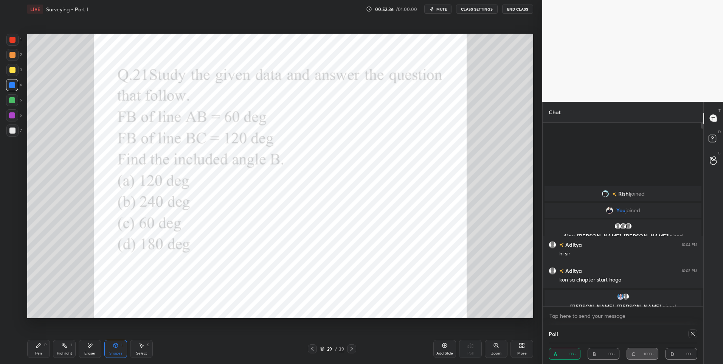
click at [41, 347] on icon at bounding box center [39, 345] width 6 height 6
click at [14, 42] on div at bounding box center [12, 40] width 6 height 6
click at [693, 333] on icon at bounding box center [693, 334] width 4 height 4
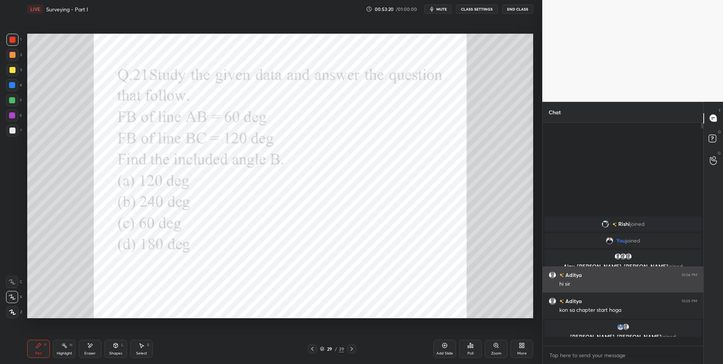
scroll to position [239, 158]
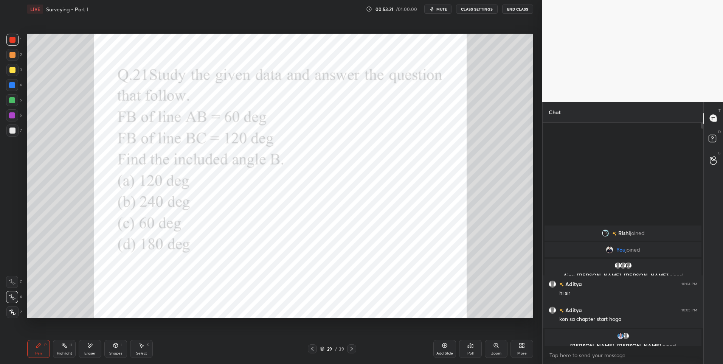
click at [352, 349] on icon at bounding box center [351, 349] width 2 height 4
click at [12, 117] on div at bounding box center [12, 115] width 6 height 6
click at [13, 36] on div at bounding box center [12, 40] width 12 height 12
click at [468, 350] on div "Poll" at bounding box center [470, 349] width 23 height 18
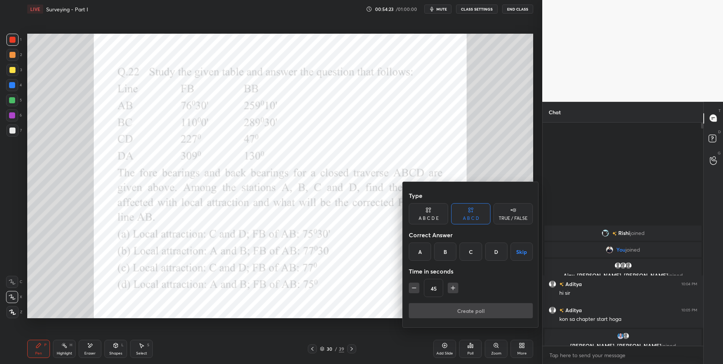
click at [497, 252] on div "D" at bounding box center [496, 251] width 22 height 18
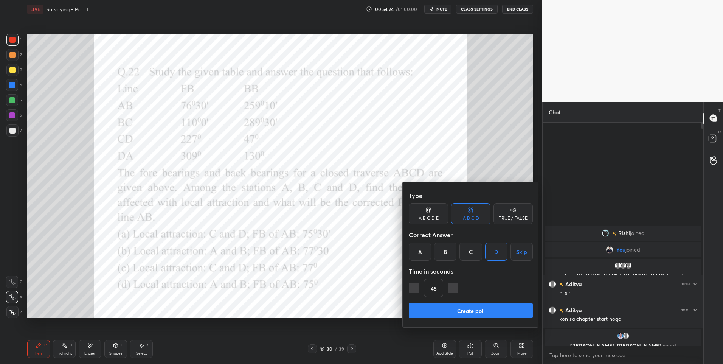
click at [479, 307] on button "Create poll" at bounding box center [471, 310] width 124 height 15
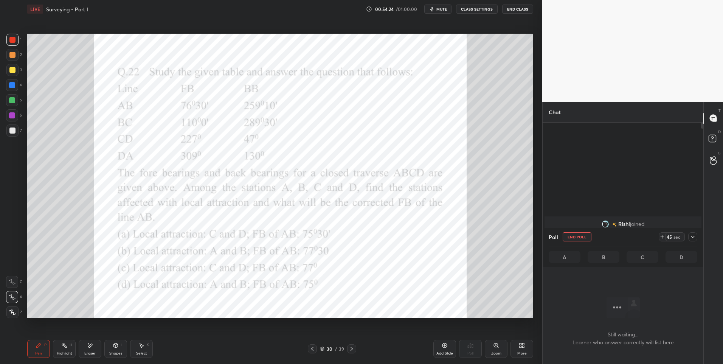
scroll to position [200, 158]
click at [692, 240] on div at bounding box center [692, 236] width 9 height 9
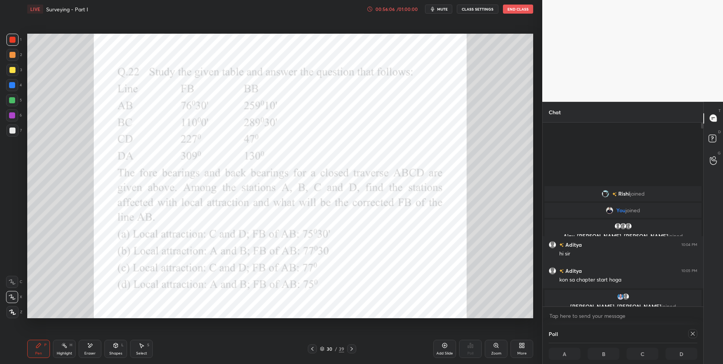
click at [693, 332] on icon at bounding box center [693, 333] width 6 height 6
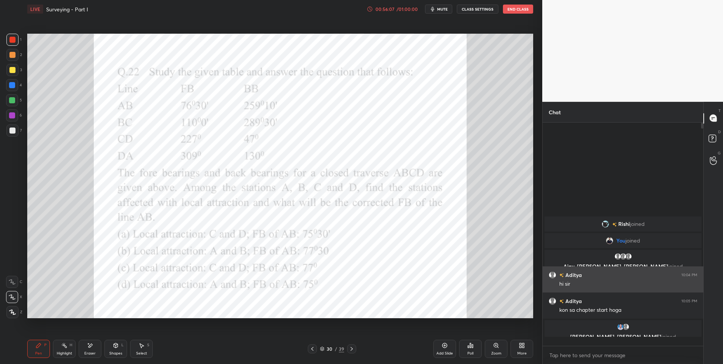
scroll to position [239, 158]
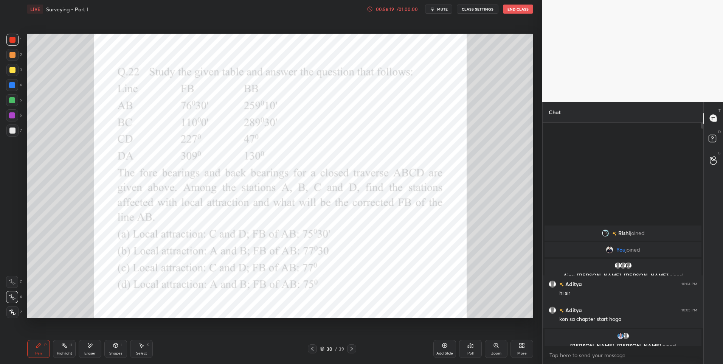
click at [11, 99] on div at bounding box center [12, 100] width 6 height 6
click at [17, 38] on div at bounding box center [12, 40] width 12 height 12
click at [12, 113] on div at bounding box center [12, 115] width 6 height 6
click at [12, 40] on div at bounding box center [12, 40] width 6 height 6
click at [9, 40] on div at bounding box center [12, 40] width 12 height 12
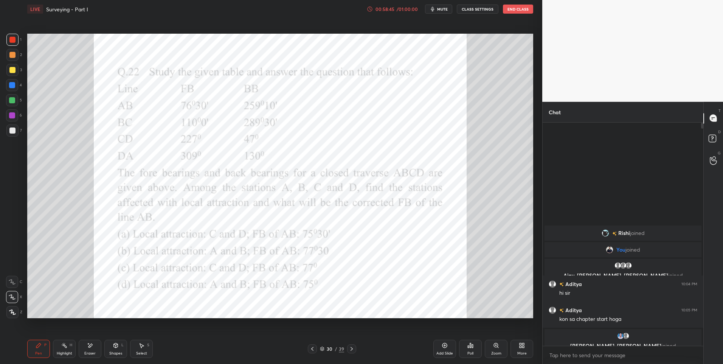
click at [11, 40] on div at bounding box center [12, 40] width 6 height 6
click at [352, 346] on icon at bounding box center [352, 349] width 6 height 6
click at [476, 346] on div "Poll" at bounding box center [470, 349] width 23 height 18
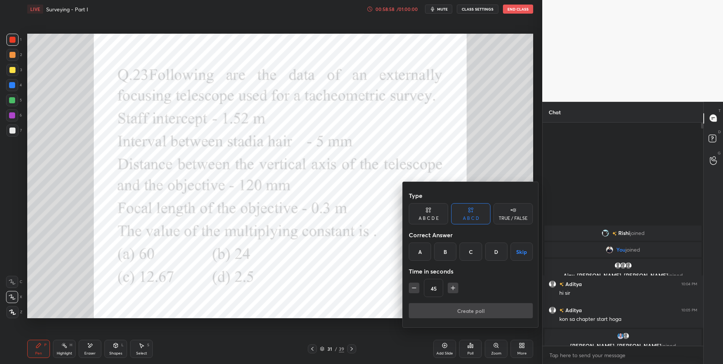
click at [420, 242] on div "Correct Answer" at bounding box center [471, 234] width 124 height 15
click at [419, 252] on div "A" at bounding box center [420, 251] width 22 height 18
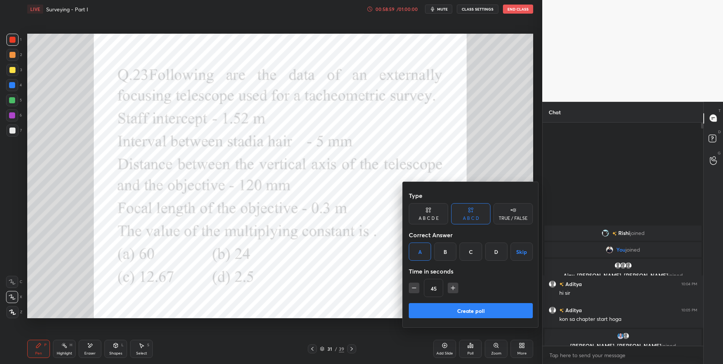
click at [467, 310] on button "Create poll" at bounding box center [471, 310] width 124 height 15
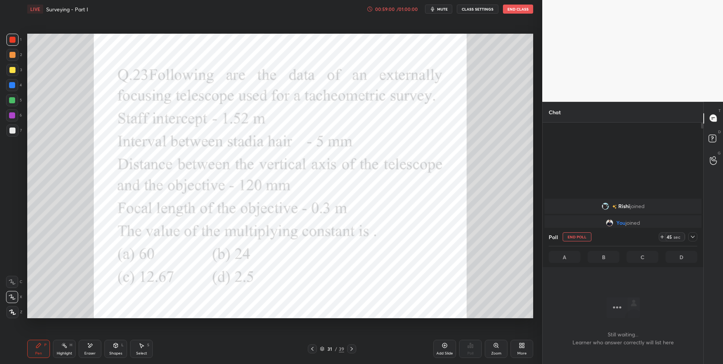
scroll to position [200, 158]
click at [12, 88] on div at bounding box center [12, 85] width 6 height 6
click at [12, 117] on div at bounding box center [12, 115] width 6 height 6
click at [17, 117] on div at bounding box center [12, 115] width 12 height 12
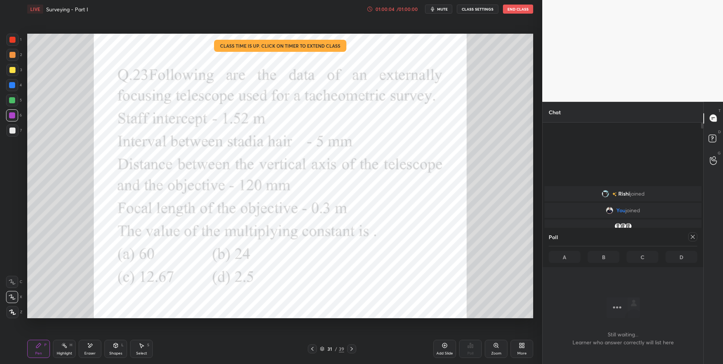
click at [14, 39] on div at bounding box center [12, 40] width 6 height 6
click at [691, 238] on icon at bounding box center [693, 237] width 6 height 6
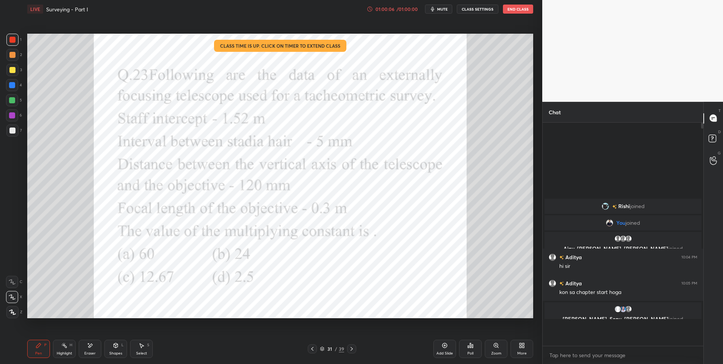
scroll to position [3, 3]
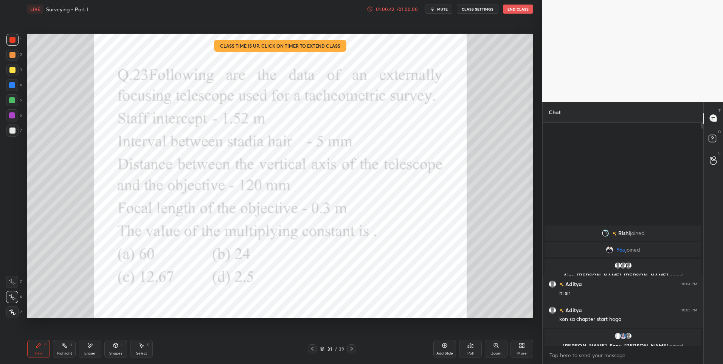
click at [17, 90] on div at bounding box center [12, 85] width 12 height 12
click at [13, 89] on div at bounding box center [12, 85] width 12 height 12
click at [519, 8] on button "End Class" at bounding box center [518, 9] width 30 height 9
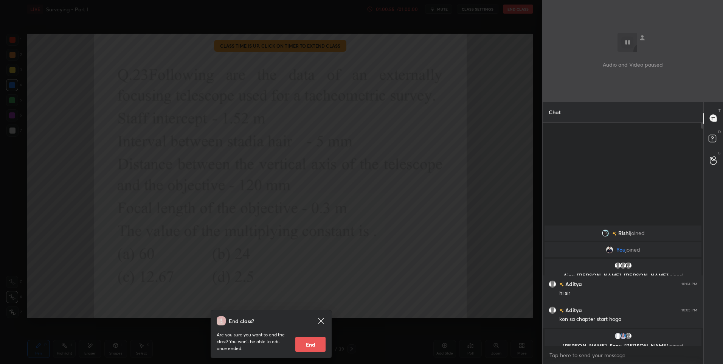
click at [313, 342] on button "End" at bounding box center [310, 343] width 30 height 15
type textarea "x"
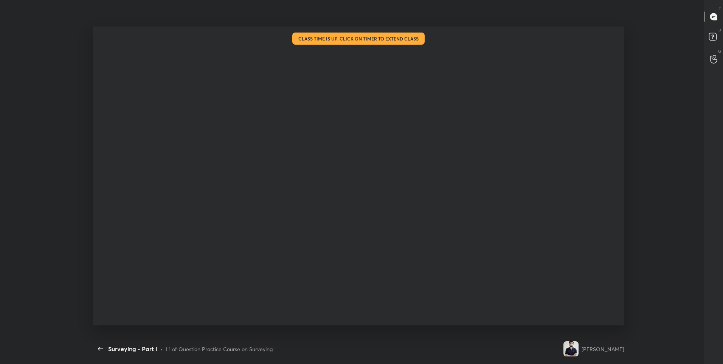
scroll to position [3, 0]
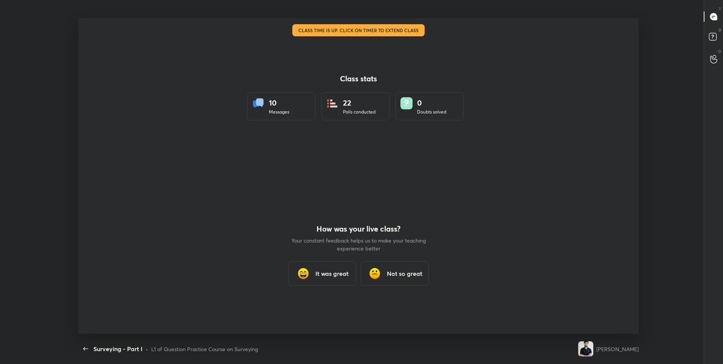
click at [340, 278] on h3 "It was great" at bounding box center [331, 273] width 33 height 9
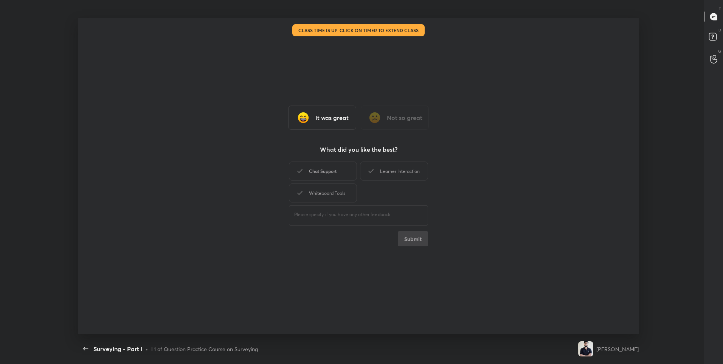
click at [334, 171] on div "Chat Support" at bounding box center [323, 170] width 68 height 19
click at [397, 170] on div "Learner Interaction" at bounding box center [394, 170] width 68 height 19
click at [338, 191] on div "Whiteboard Tools" at bounding box center [323, 192] width 68 height 19
click at [419, 237] on button "Submit" at bounding box center [413, 238] width 30 height 15
